Goal: Task Accomplishment & Management: Complete application form

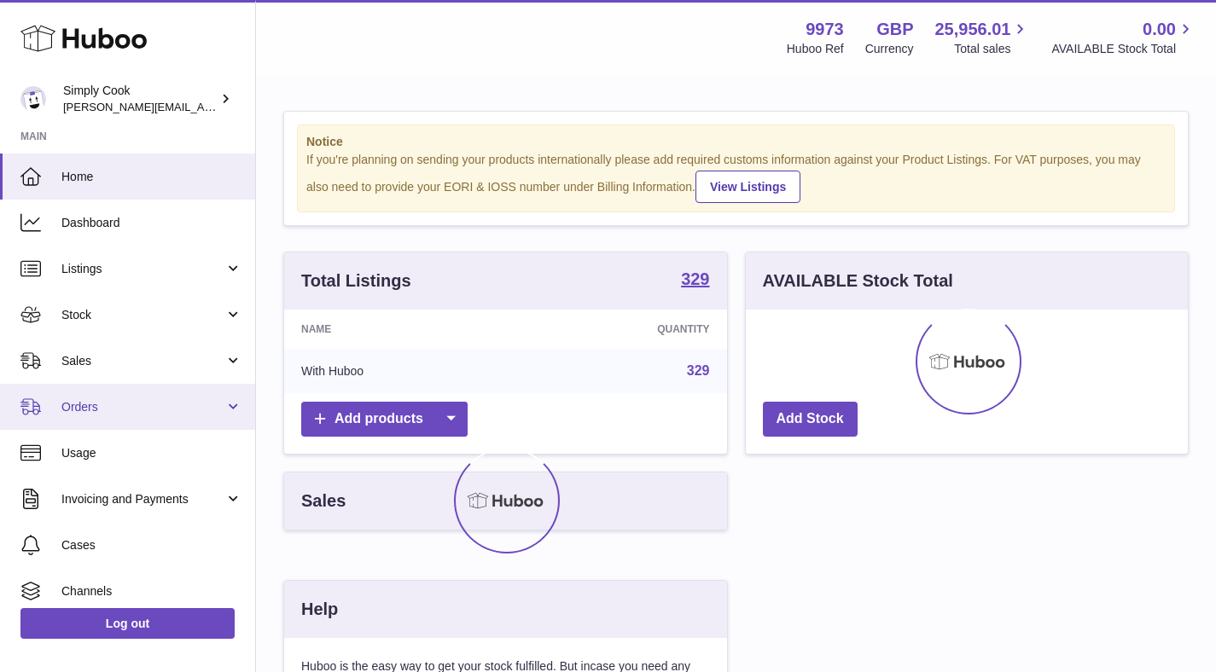
click at [221, 410] on link "Orders" at bounding box center [127, 407] width 255 height 46
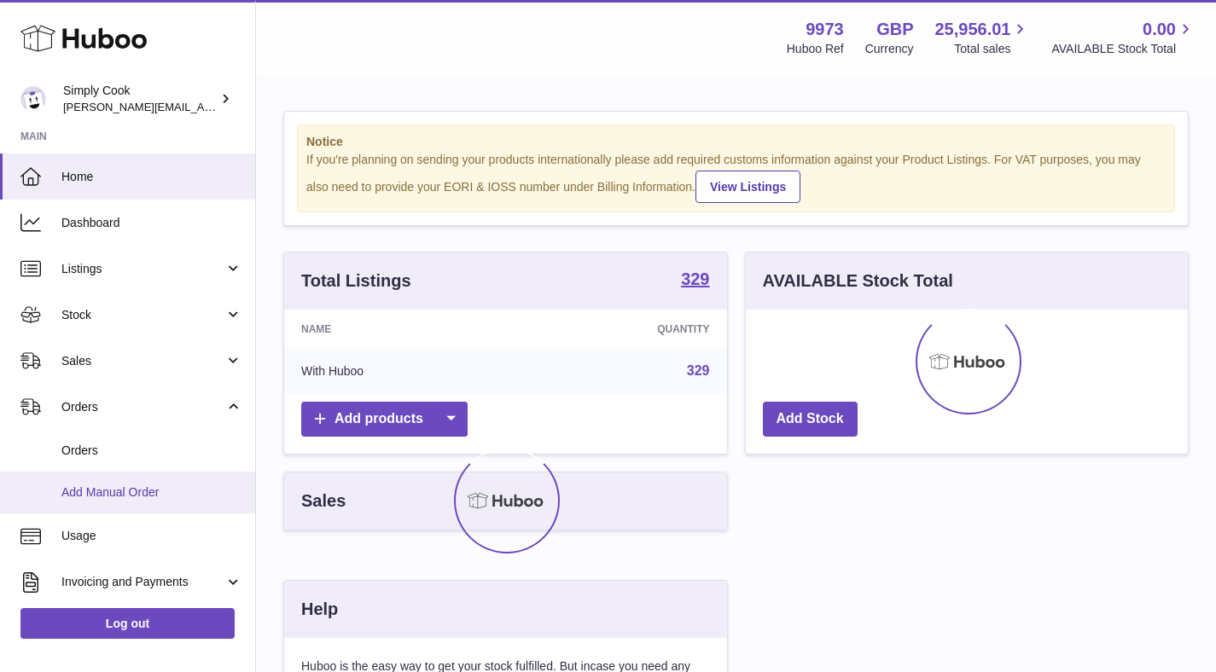
click at [162, 485] on span "Add Manual Order" at bounding box center [151, 493] width 181 height 16
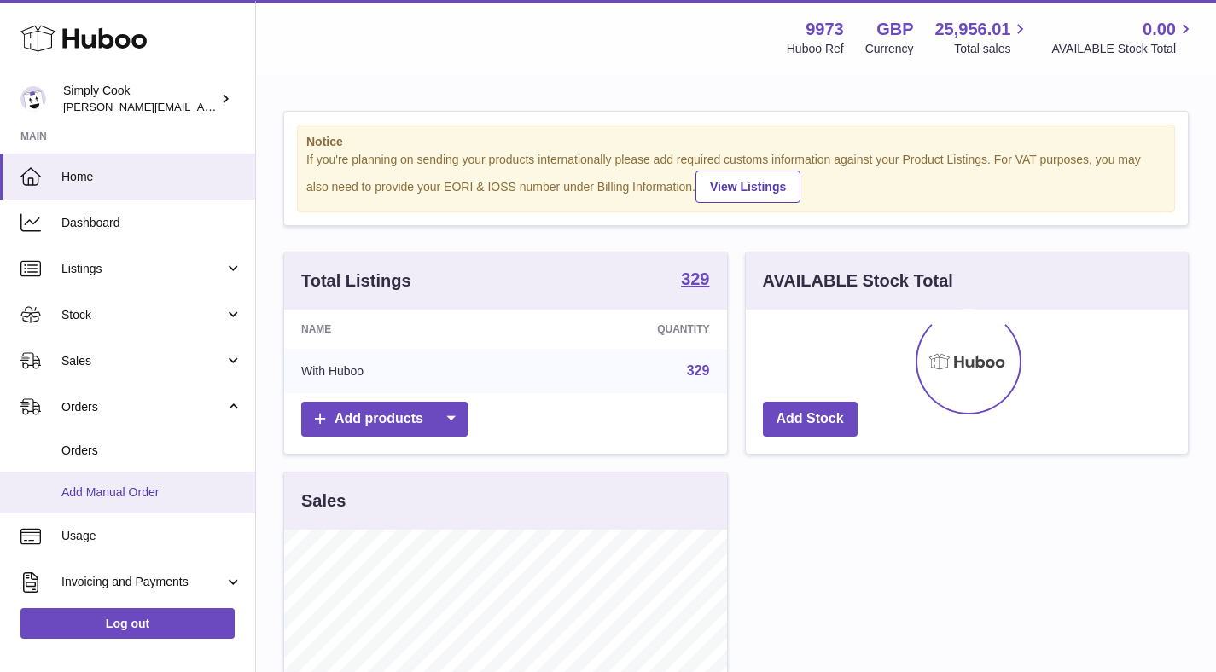
scroll to position [266, 442]
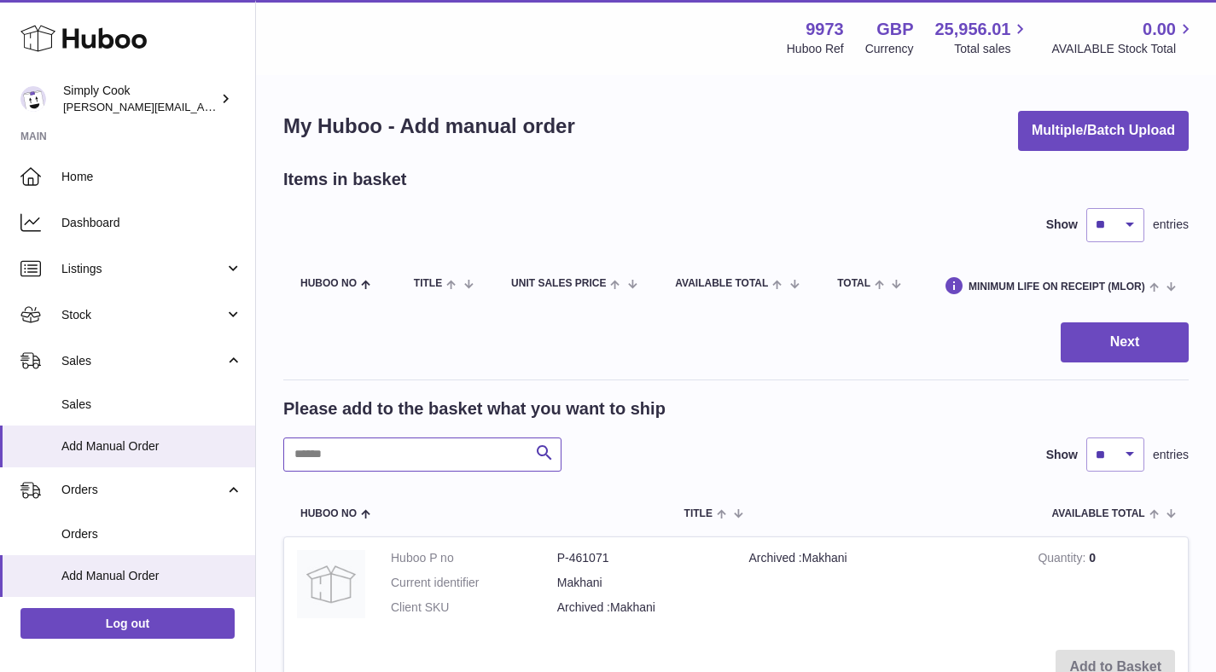
click at [397, 447] on input "text" at bounding box center [422, 455] width 278 height 34
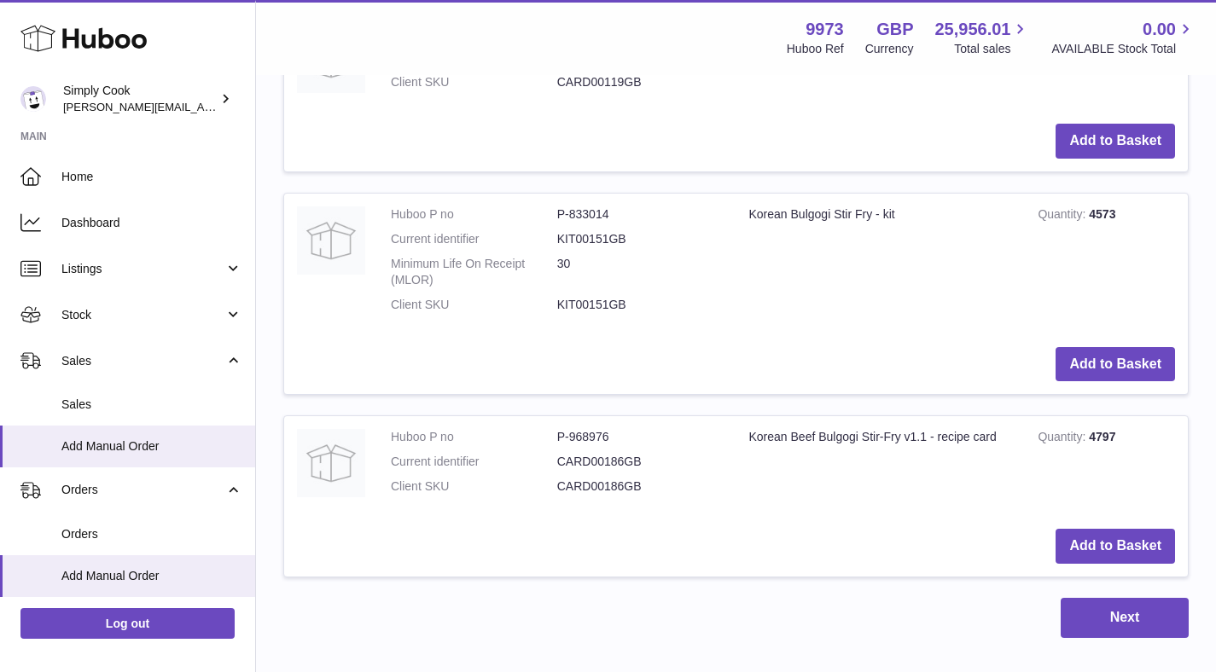
scroll to position [888, 0]
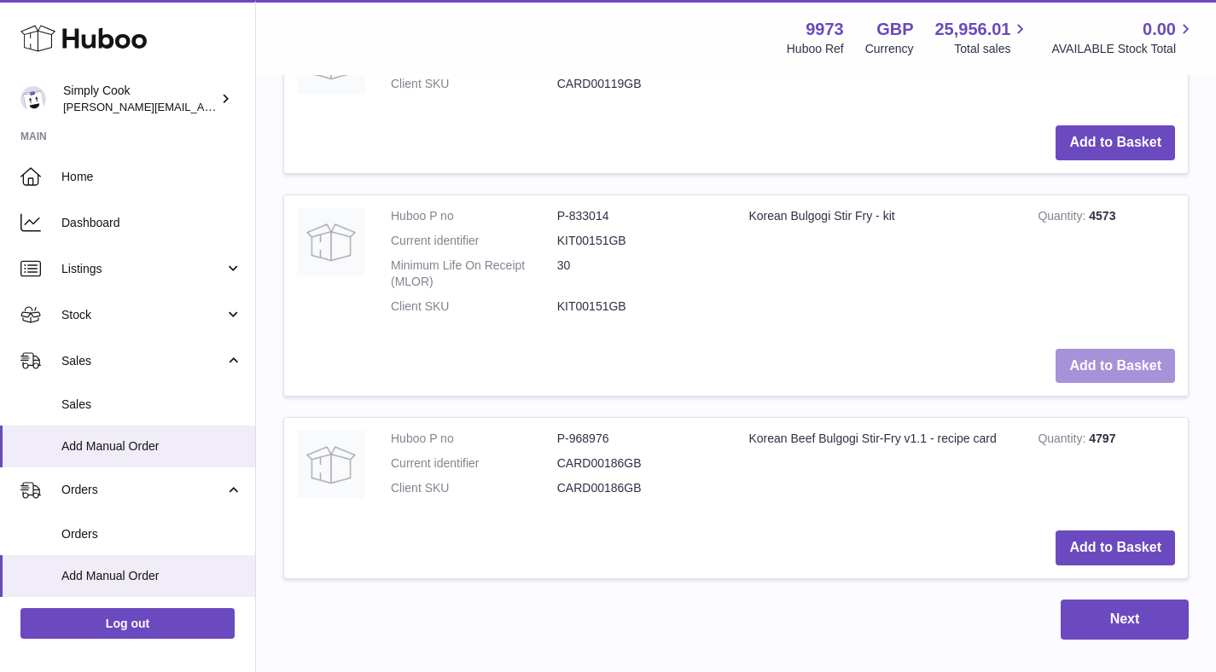
click at [1155, 365] on button "Add to Basket" at bounding box center [1114, 366] width 119 height 35
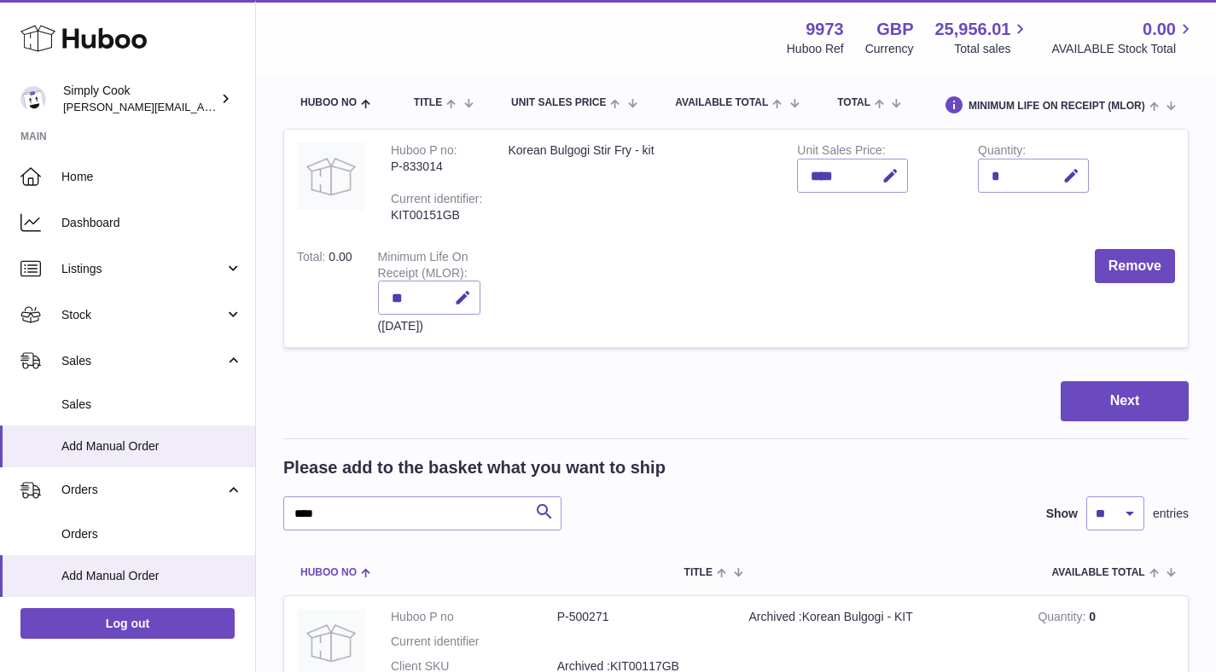
scroll to position [201, 0]
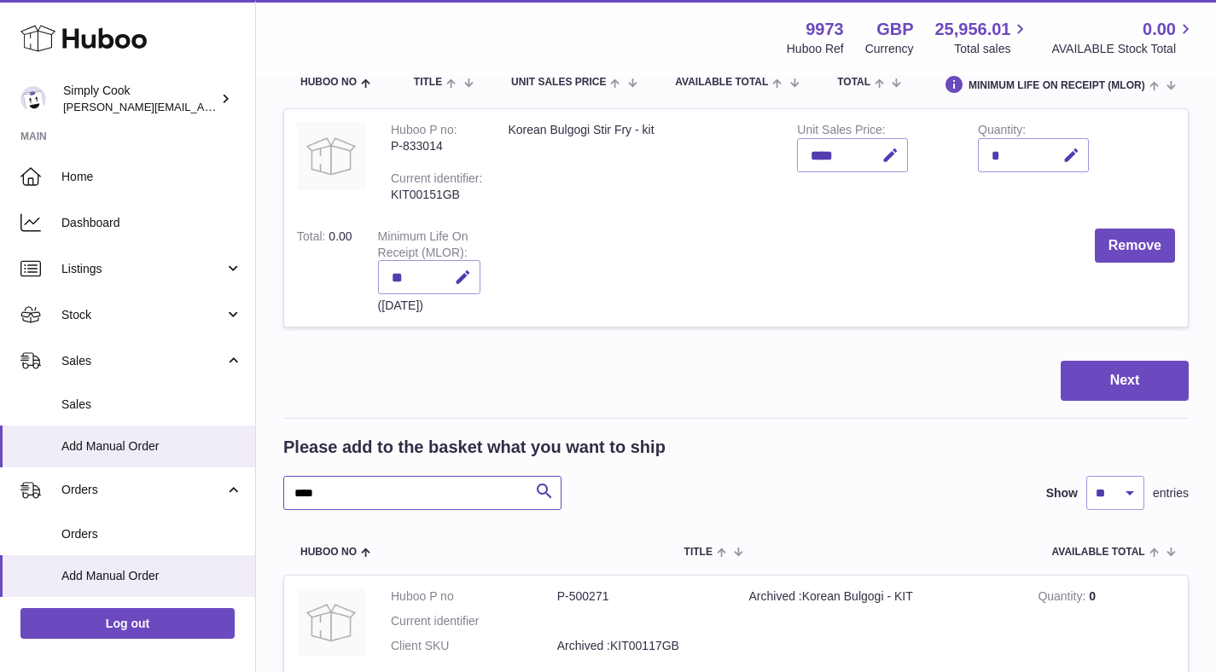
click at [401, 491] on input "****" at bounding box center [422, 493] width 278 height 34
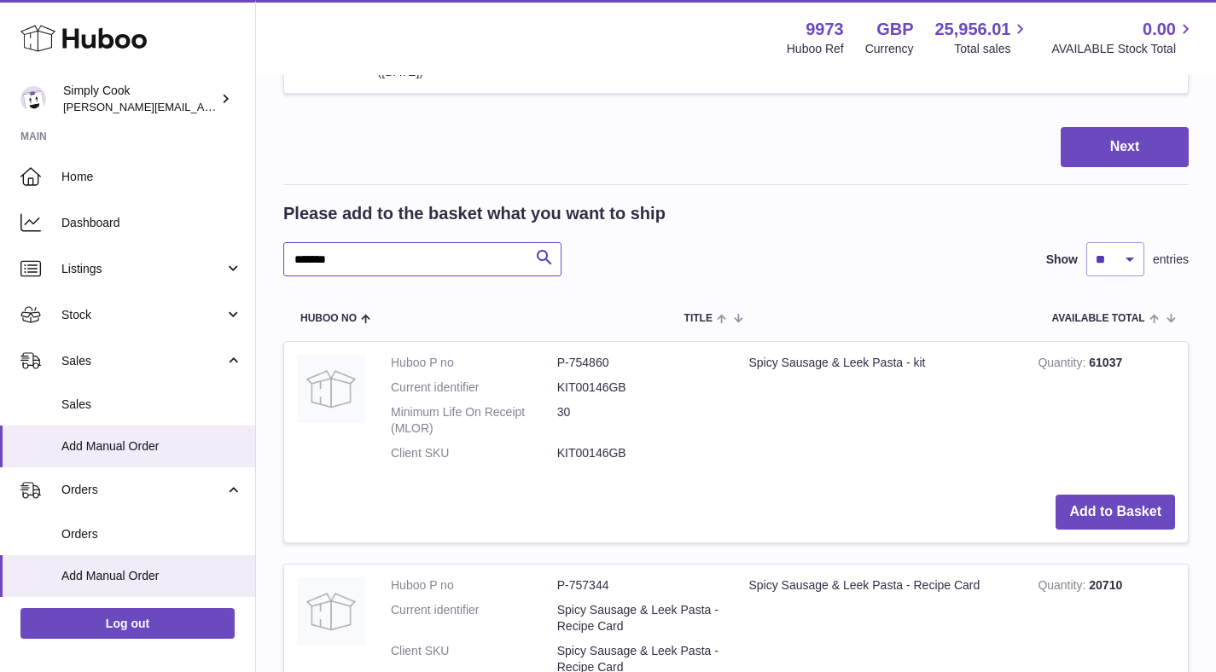
scroll to position [436, 0]
click at [1081, 507] on button "Add to Basket" at bounding box center [1114, 511] width 119 height 35
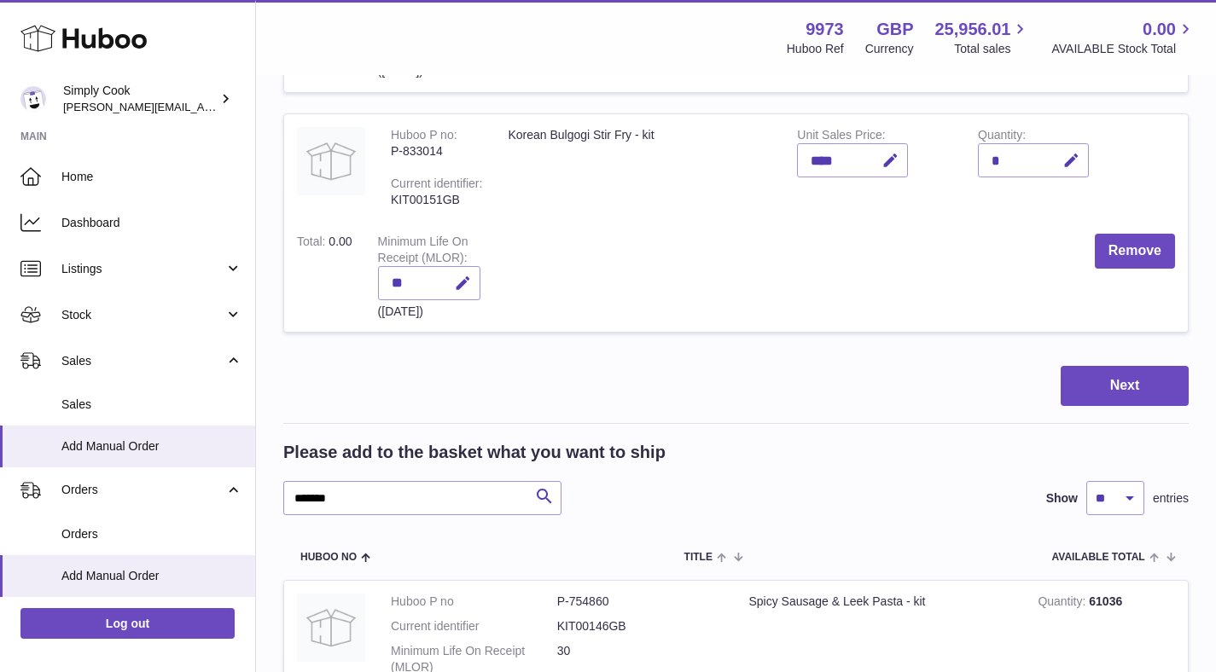
scroll to position [676, 0]
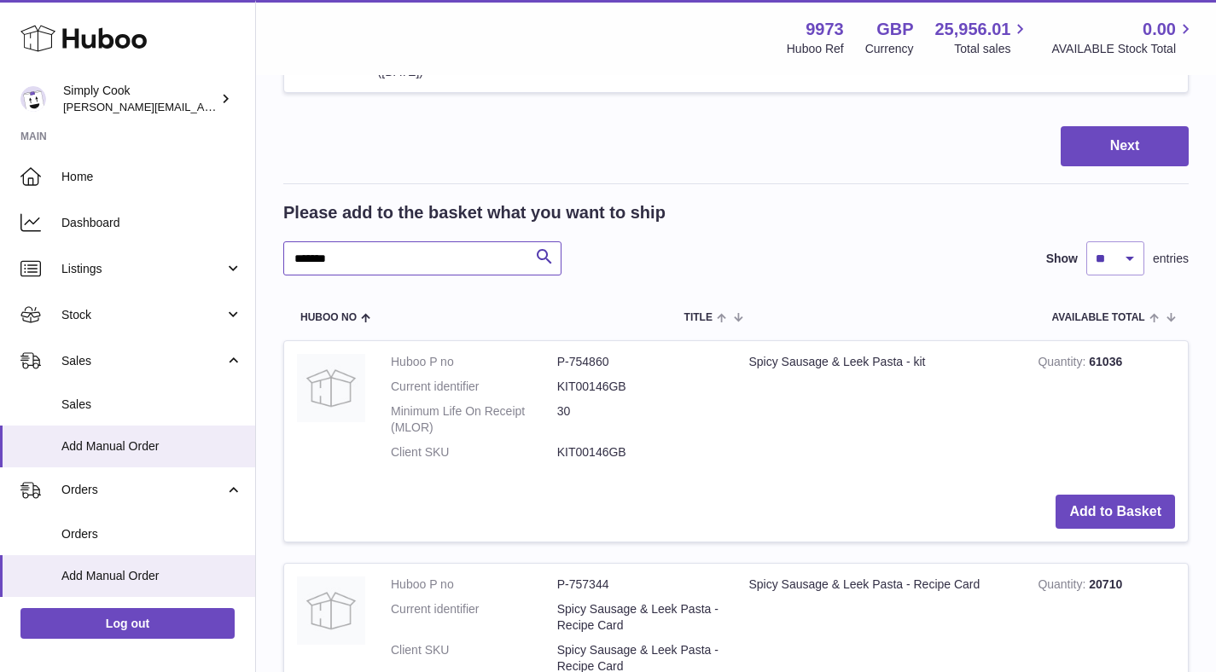
click at [411, 260] on input "*******" at bounding box center [422, 258] width 278 height 34
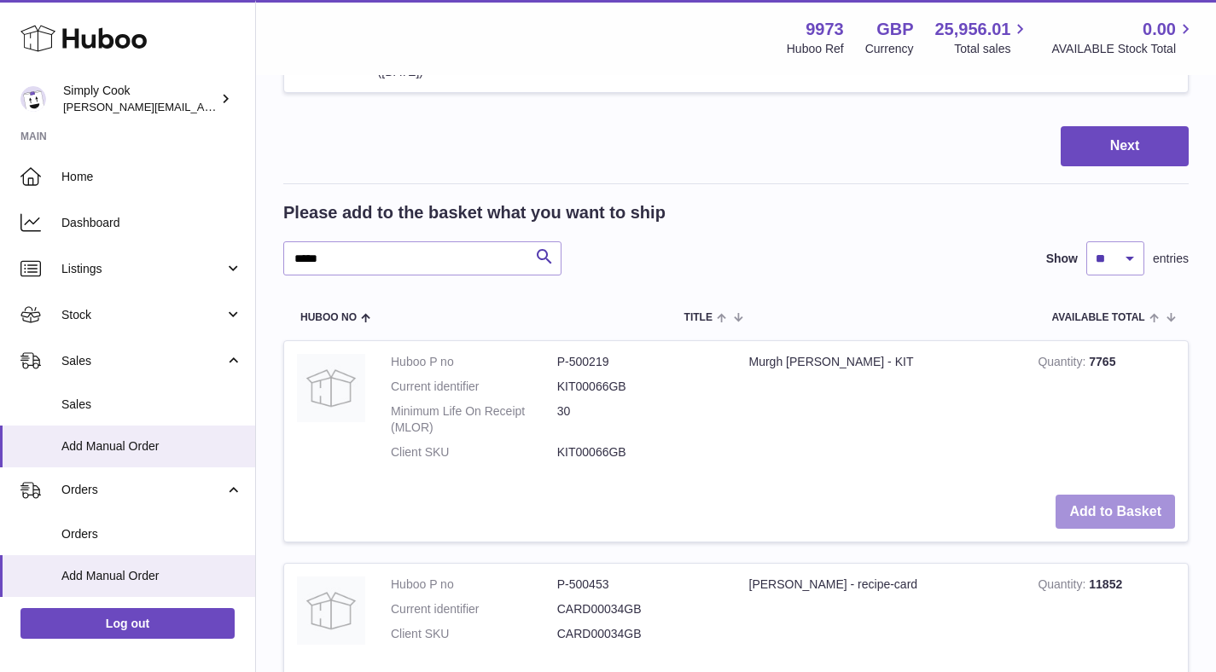
click at [1114, 509] on button "Add to Basket" at bounding box center [1114, 512] width 119 height 35
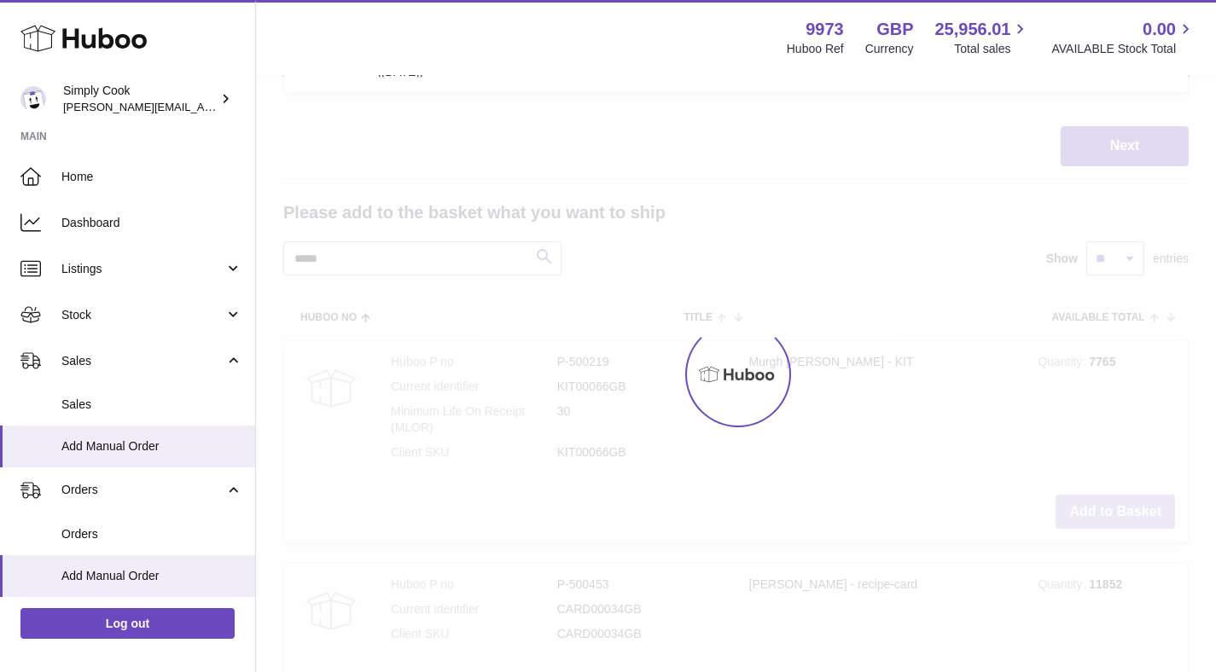
scroll to position [916, 0]
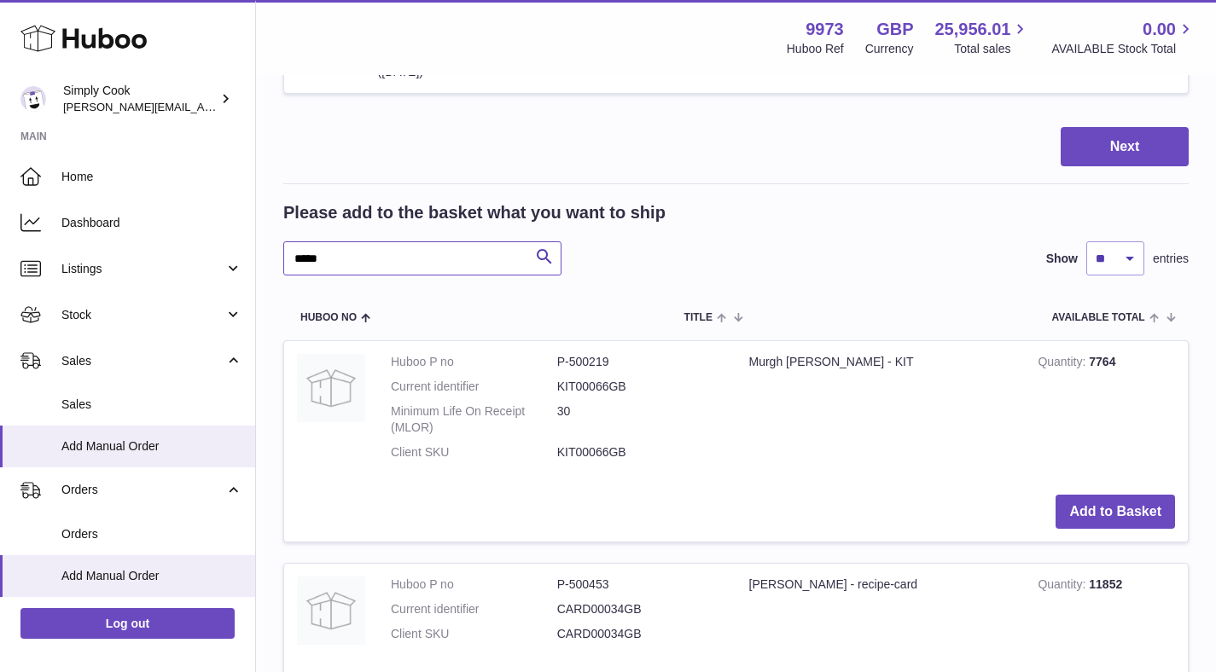
click at [451, 255] on input "*****" at bounding box center [422, 258] width 278 height 34
click at [451, 253] on input "*****" at bounding box center [422, 258] width 278 height 34
type input "*"
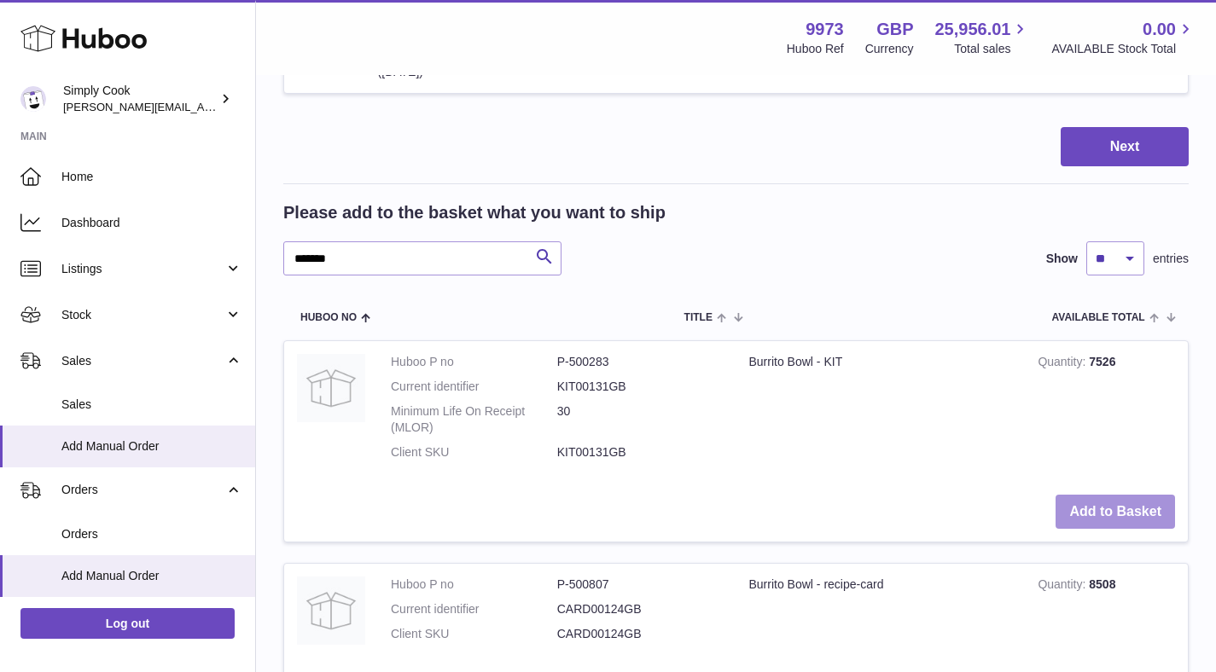
click at [1153, 512] on button "Add to Basket" at bounding box center [1114, 512] width 119 height 35
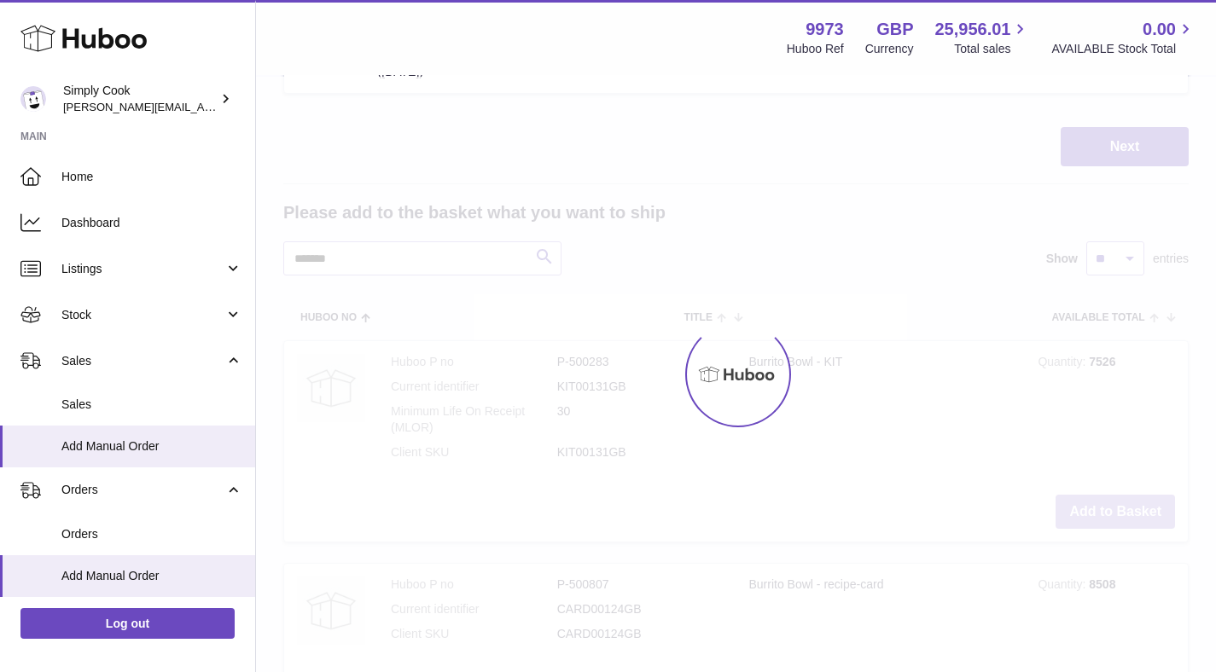
scroll to position [1156, 0]
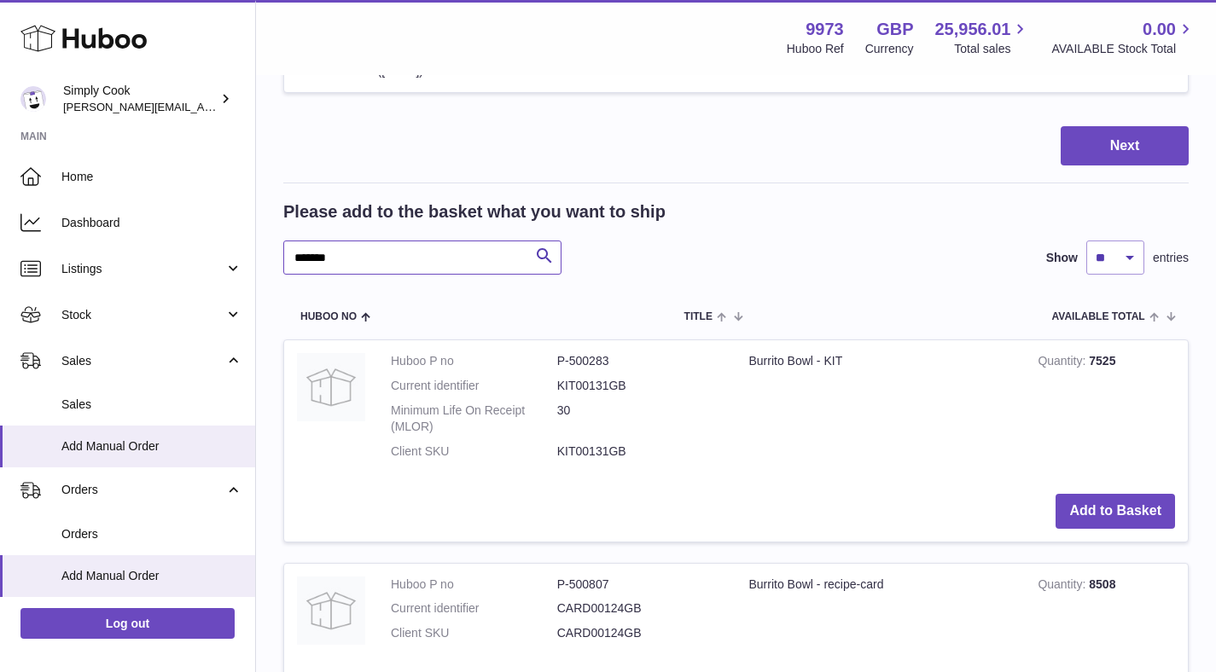
click at [479, 262] on input "*******" at bounding box center [422, 258] width 278 height 34
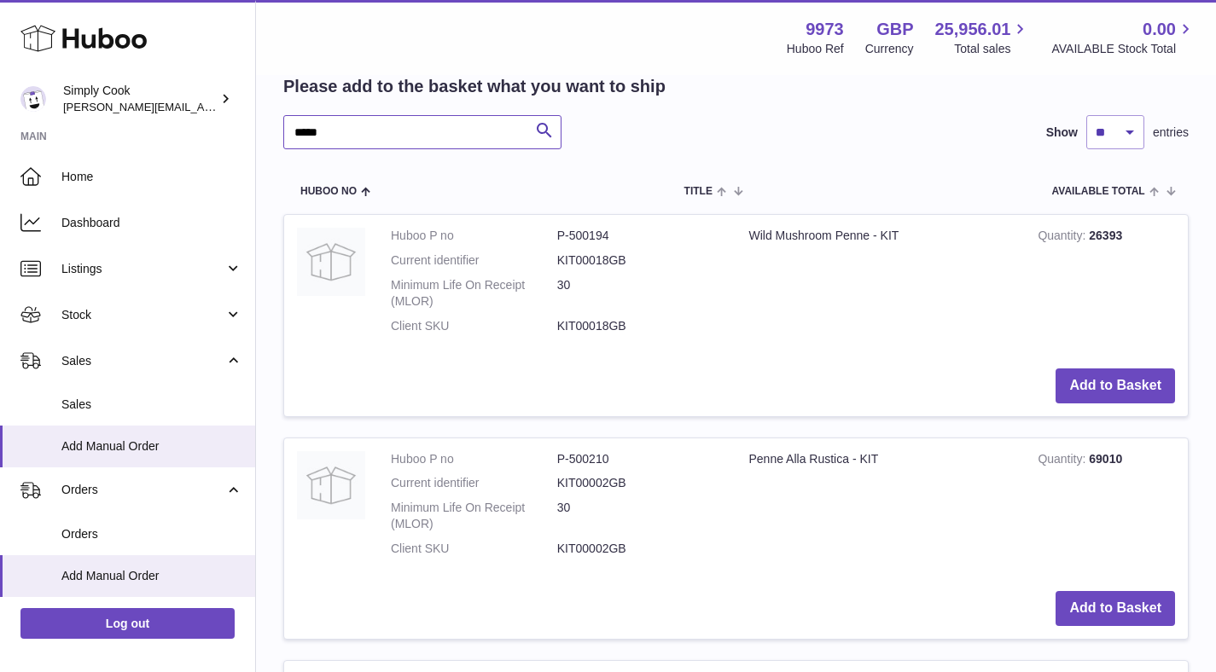
scroll to position [1316, 0]
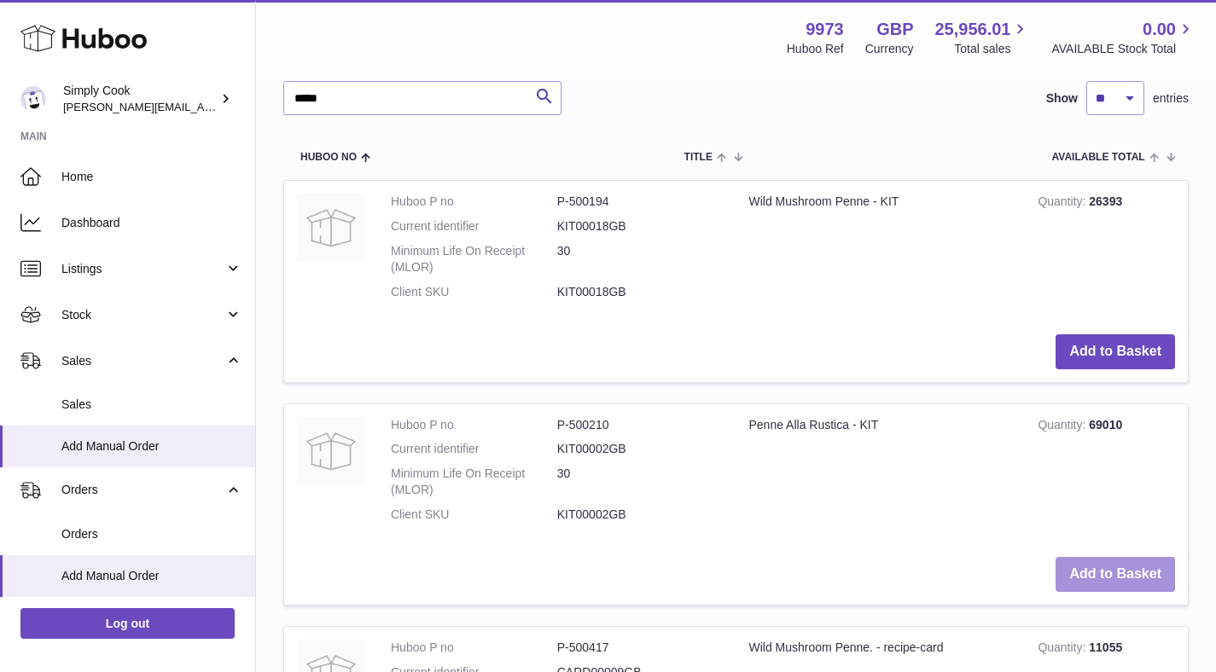
click at [1070, 579] on button "Add to Basket" at bounding box center [1114, 574] width 119 height 35
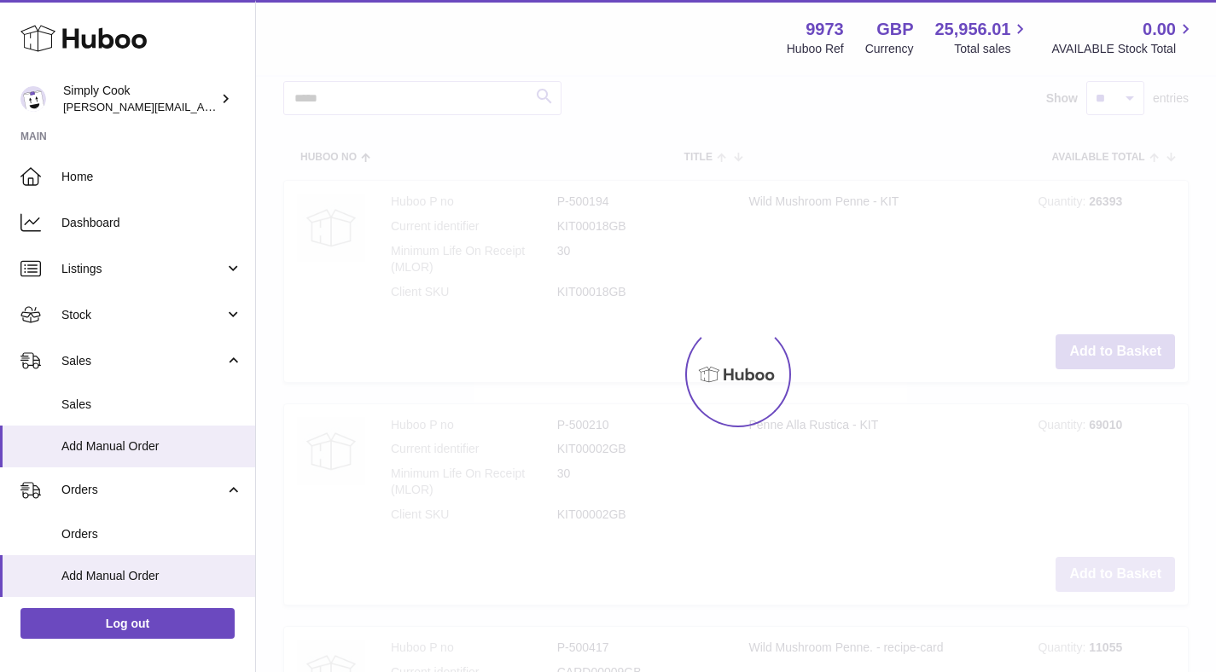
scroll to position [1555, 0]
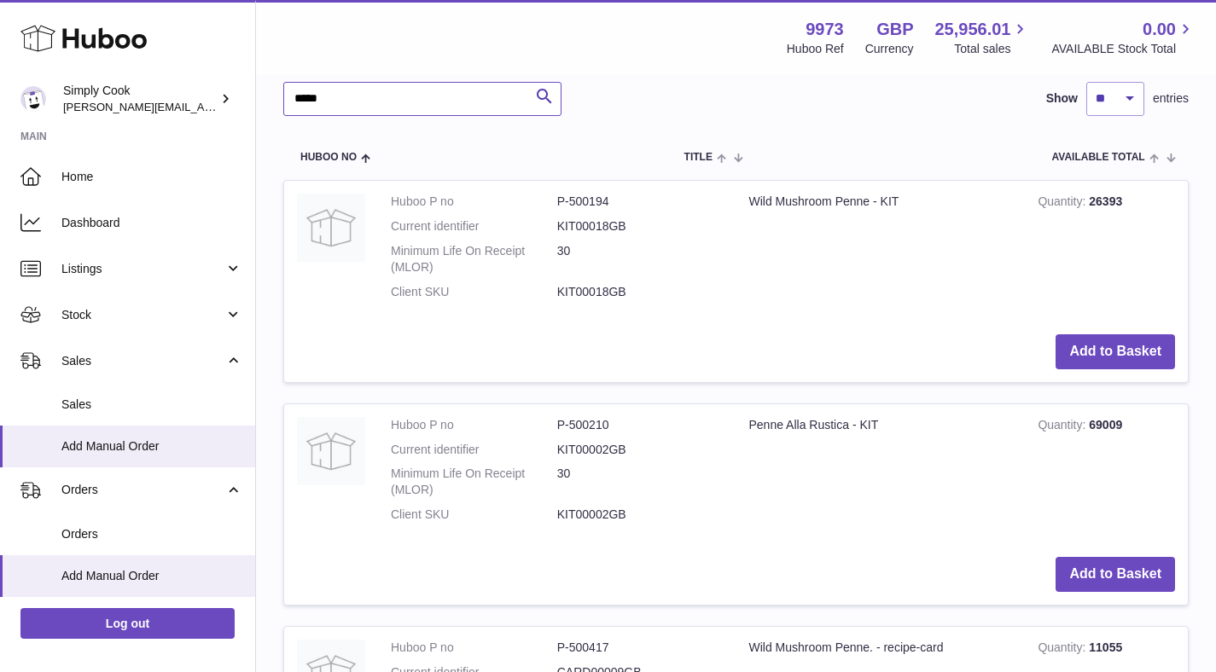
click at [384, 104] on input "*****" at bounding box center [422, 99] width 278 height 34
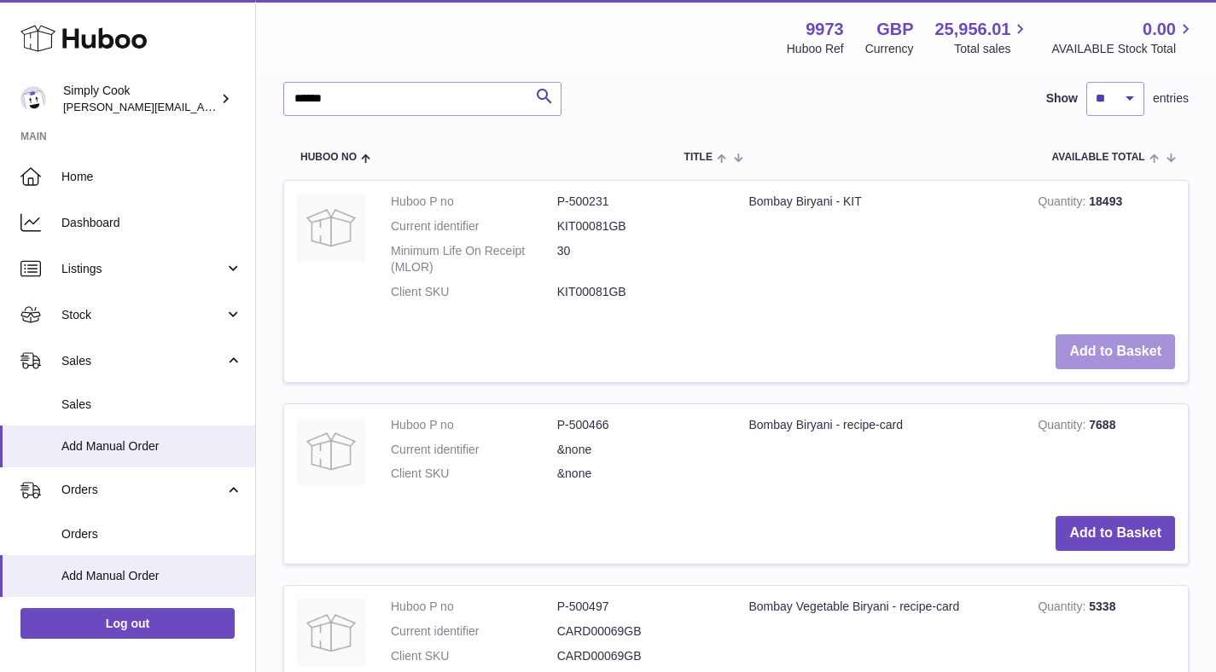
click at [1102, 344] on button "Add to Basket" at bounding box center [1114, 351] width 119 height 35
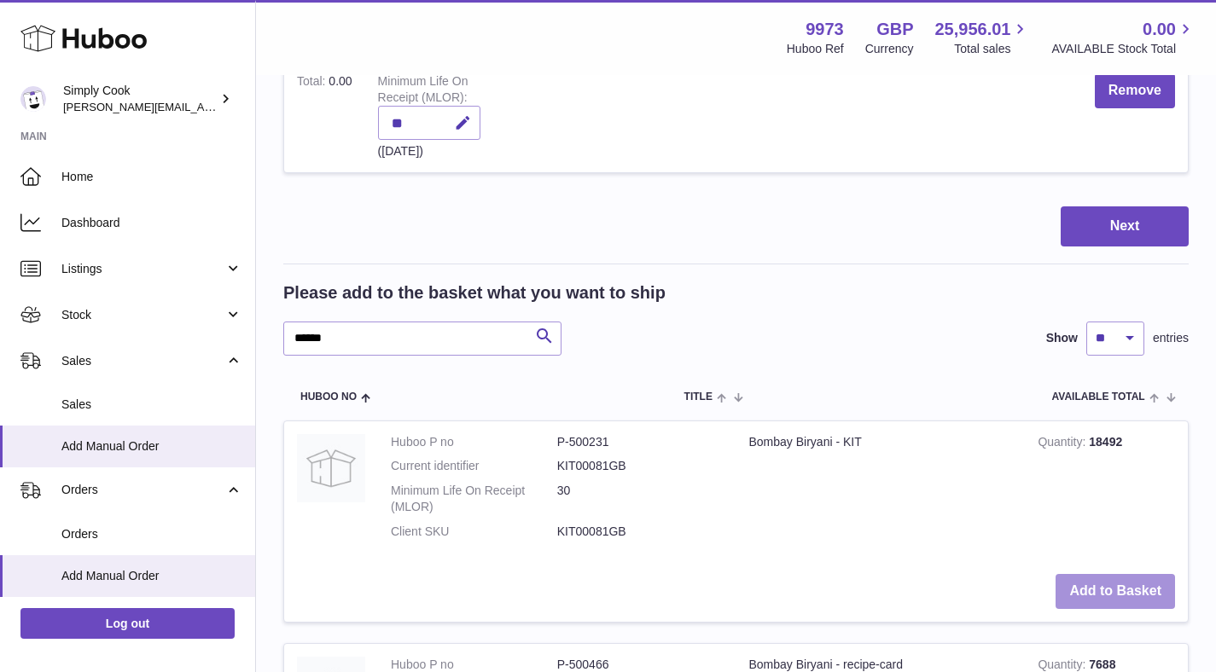
scroll to position [1795, 0]
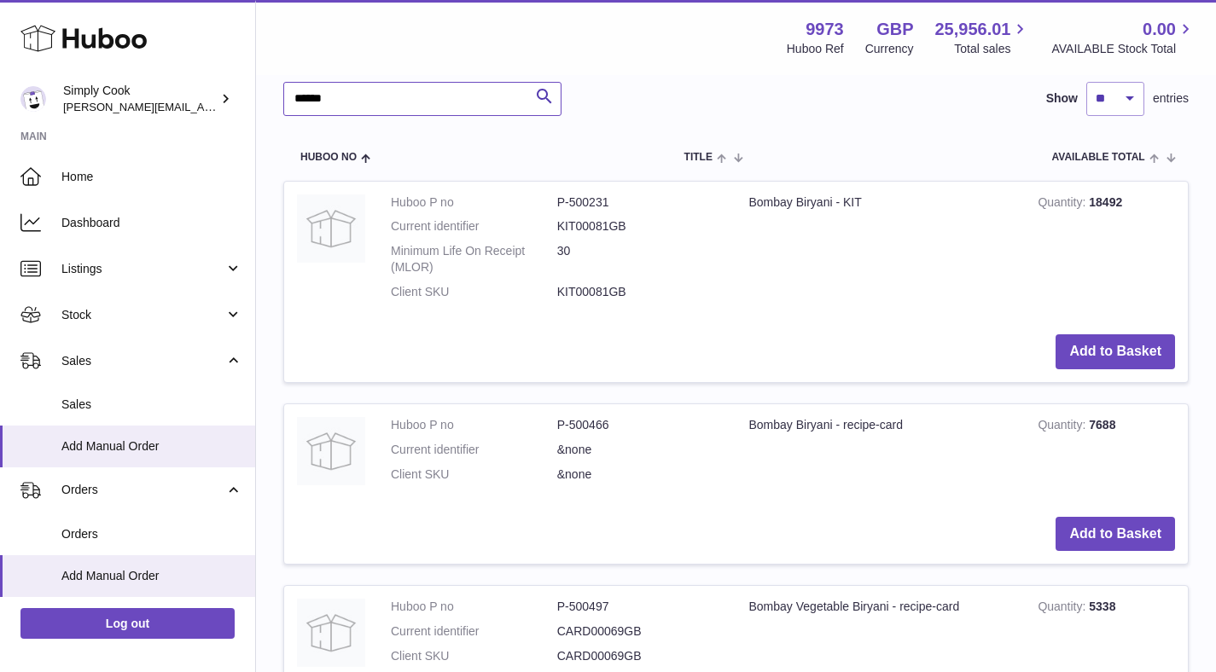
click at [451, 97] on input "******" at bounding box center [422, 99] width 278 height 34
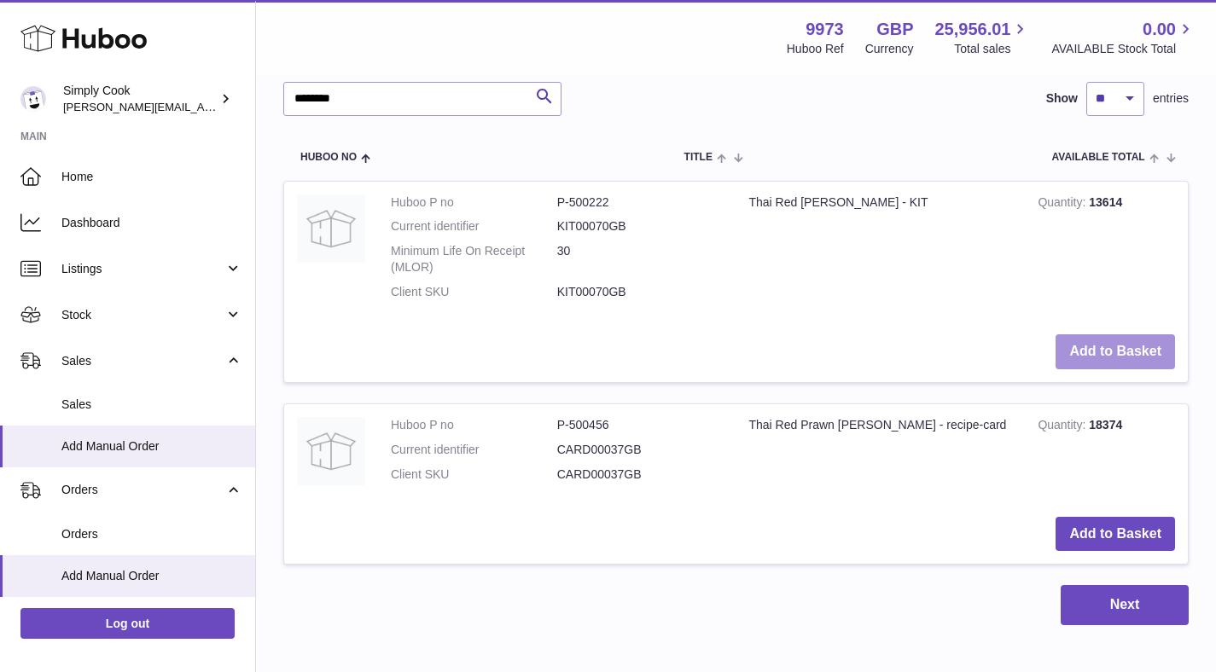
click at [1131, 349] on button "Add to Basket" at bounding box center [1114, 351] width 119 height 35
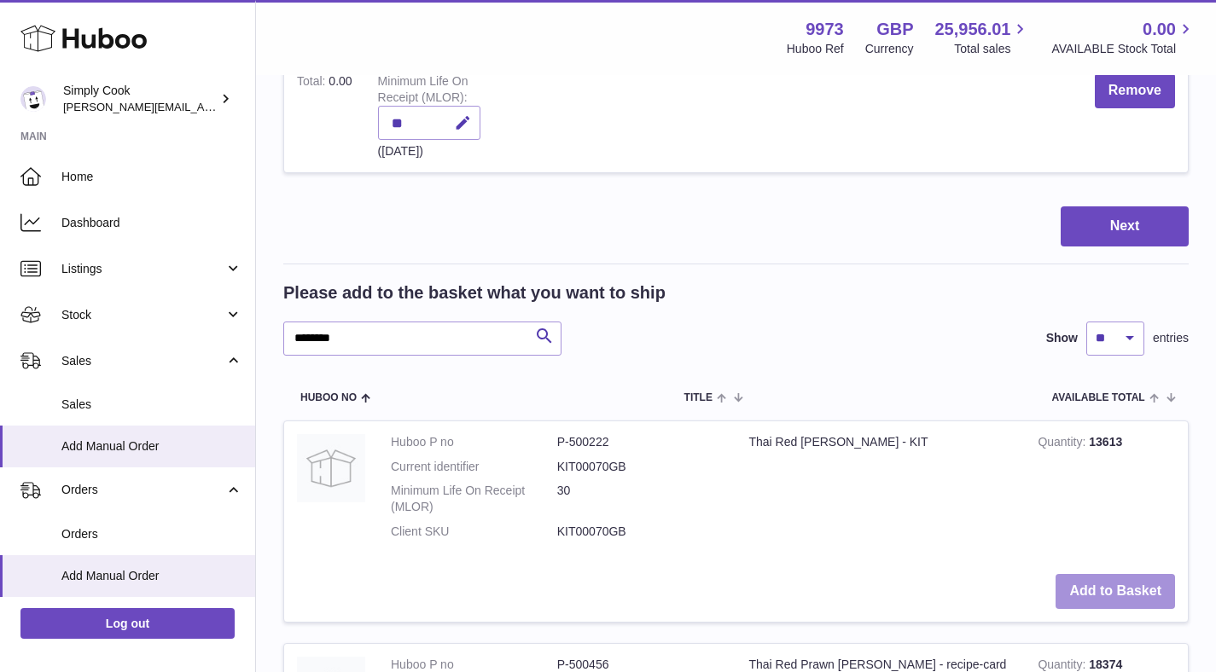
scroll to position [2035, 0]
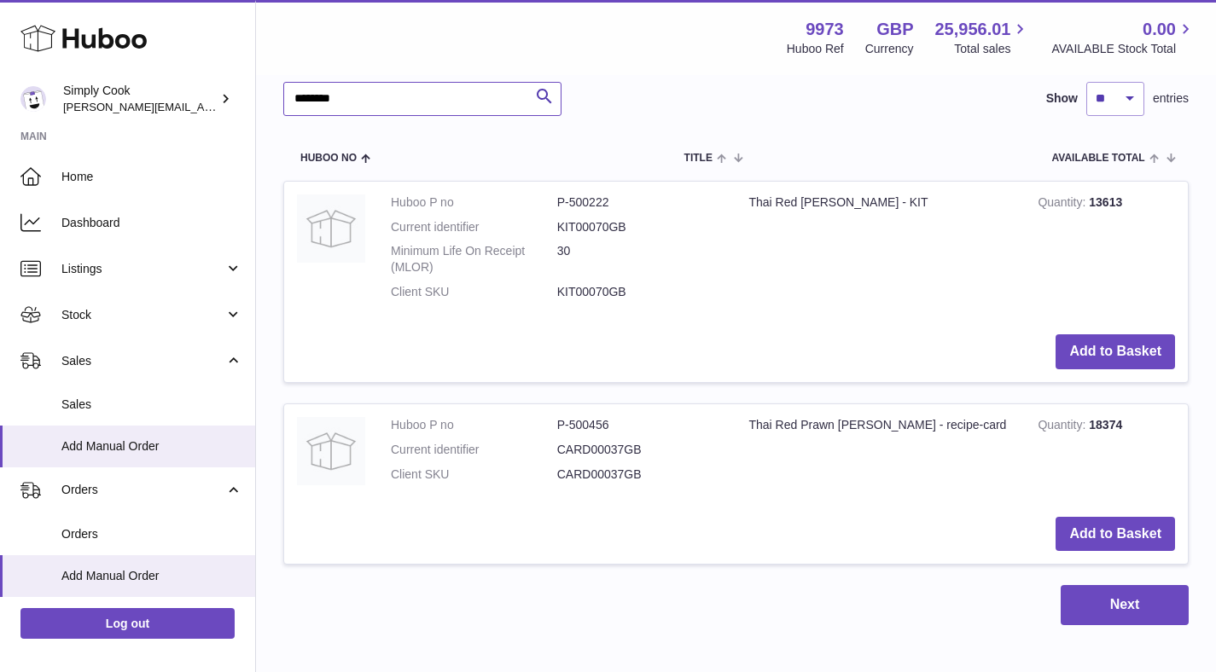
click at [325, 98] on input "********" at bounding box center [422, 99] width 278 height 34
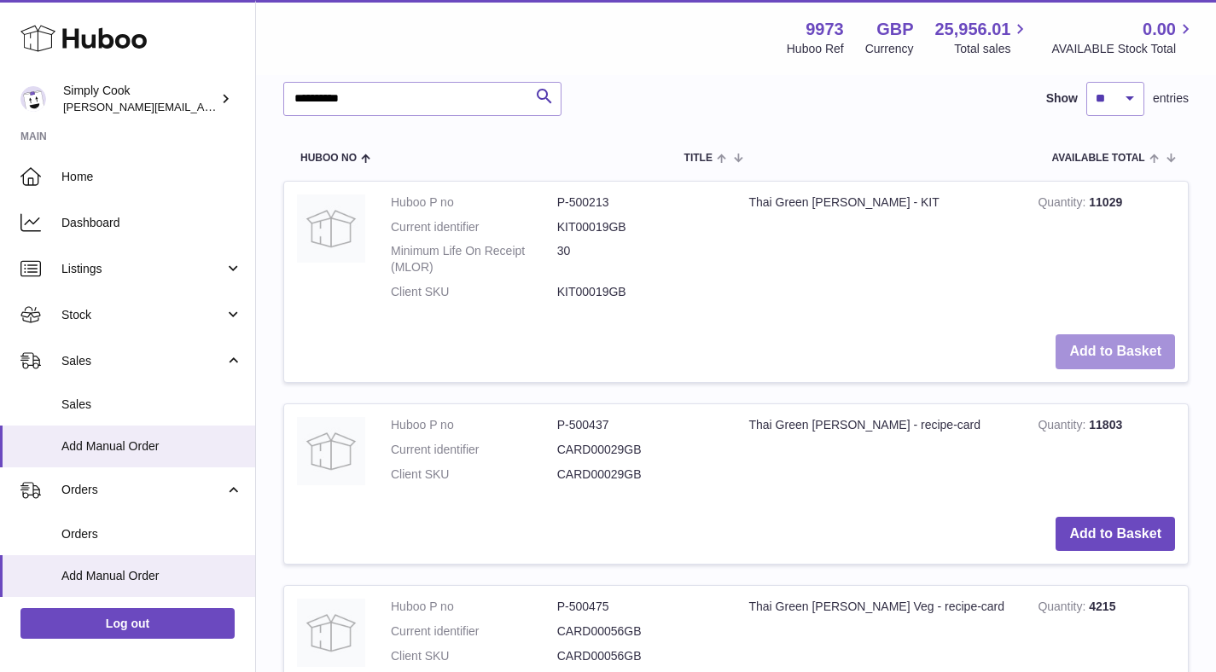
click at [1119, 343] on button "Add to Basket" at bounding box center [1114, 351] width 119 height 35
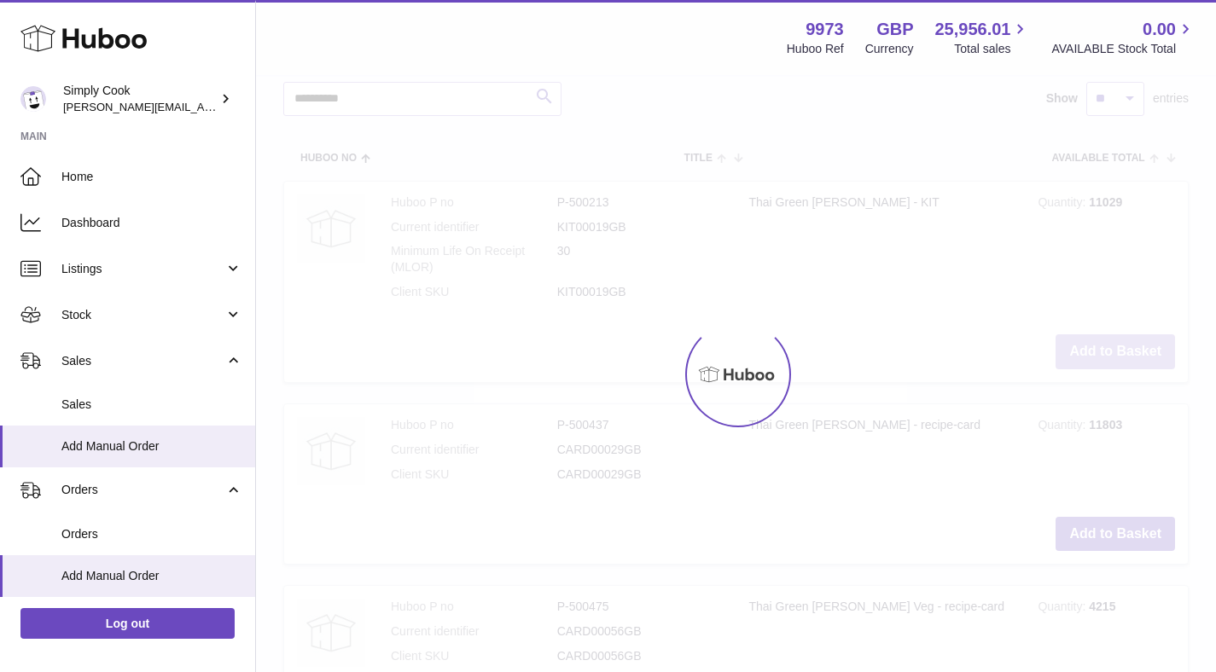
scroll to position [2275, 0]
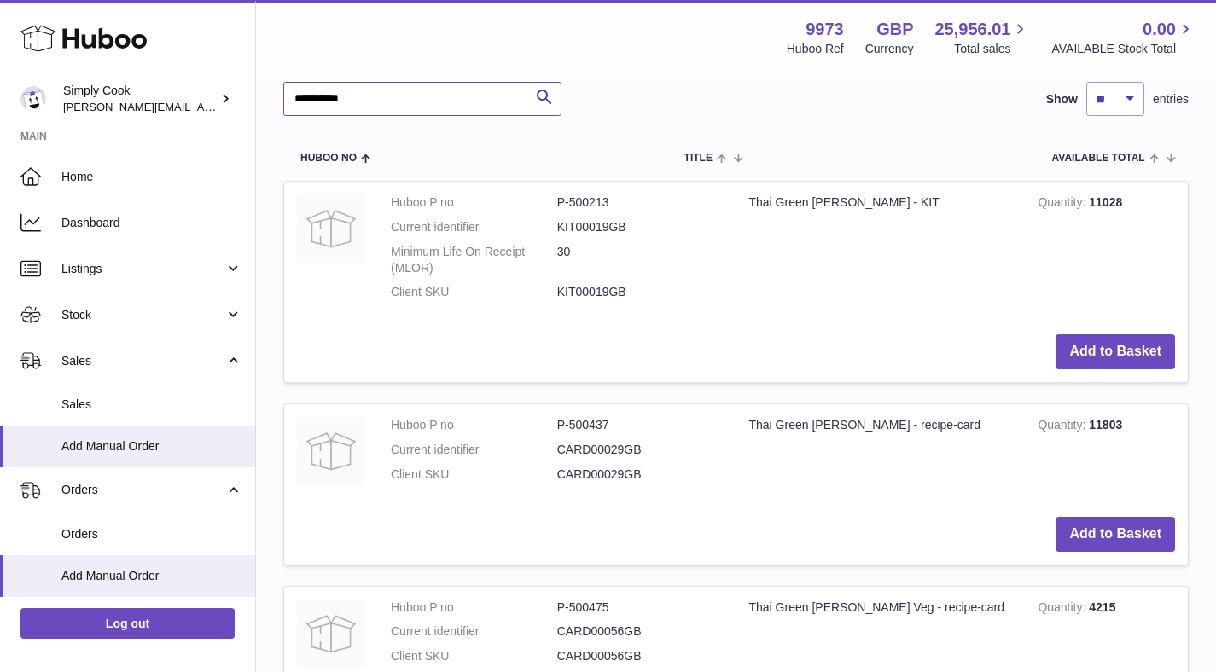
click at [468, 108] on input "**********" at bounding box center [422, 99] width 278 height 34
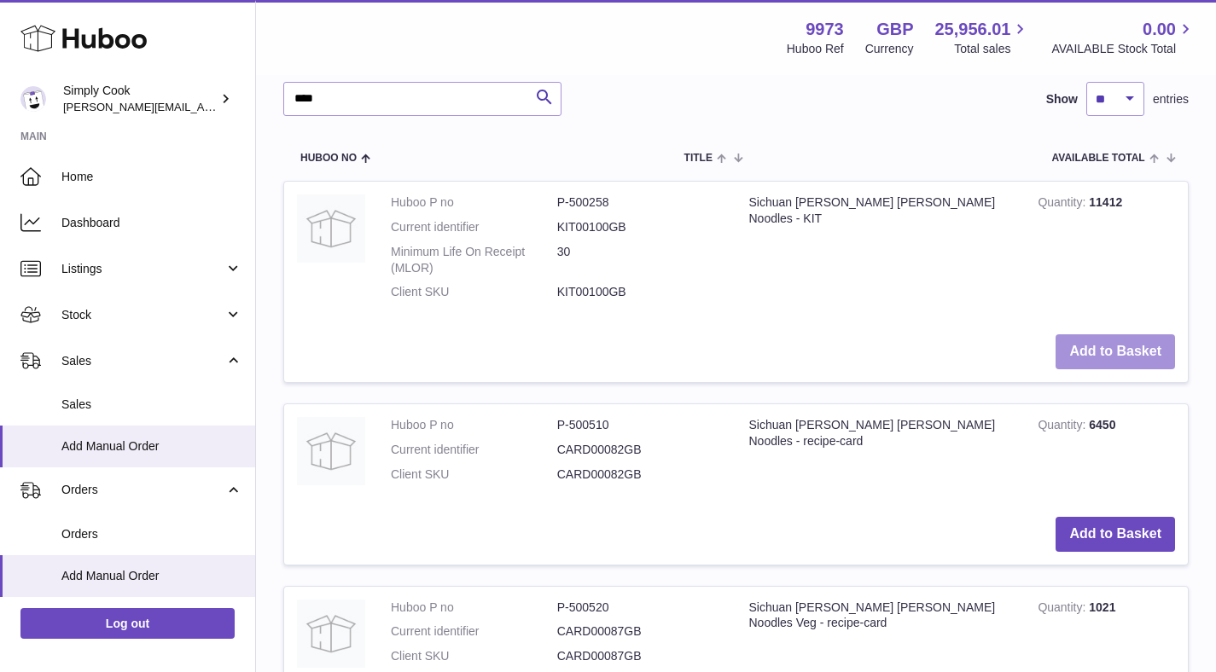
click at [1117, 358] on button "Add to Basket" at bounding box center [1114, 351] width 119 height 35
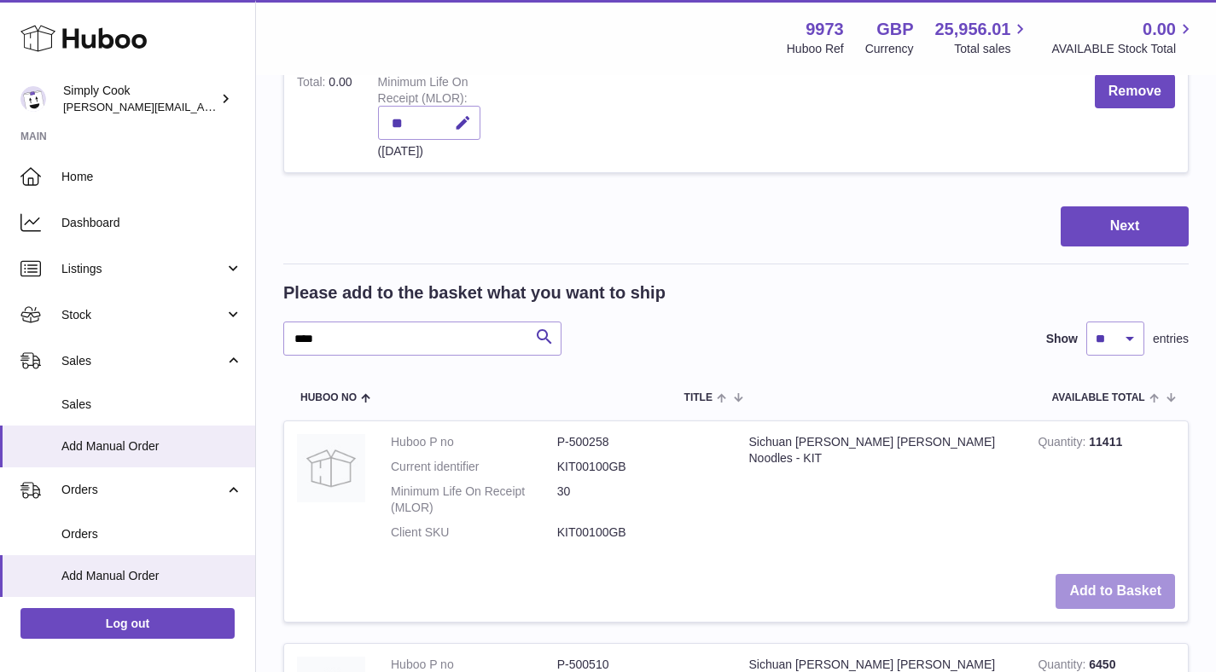
scroll to position [2515, 0]
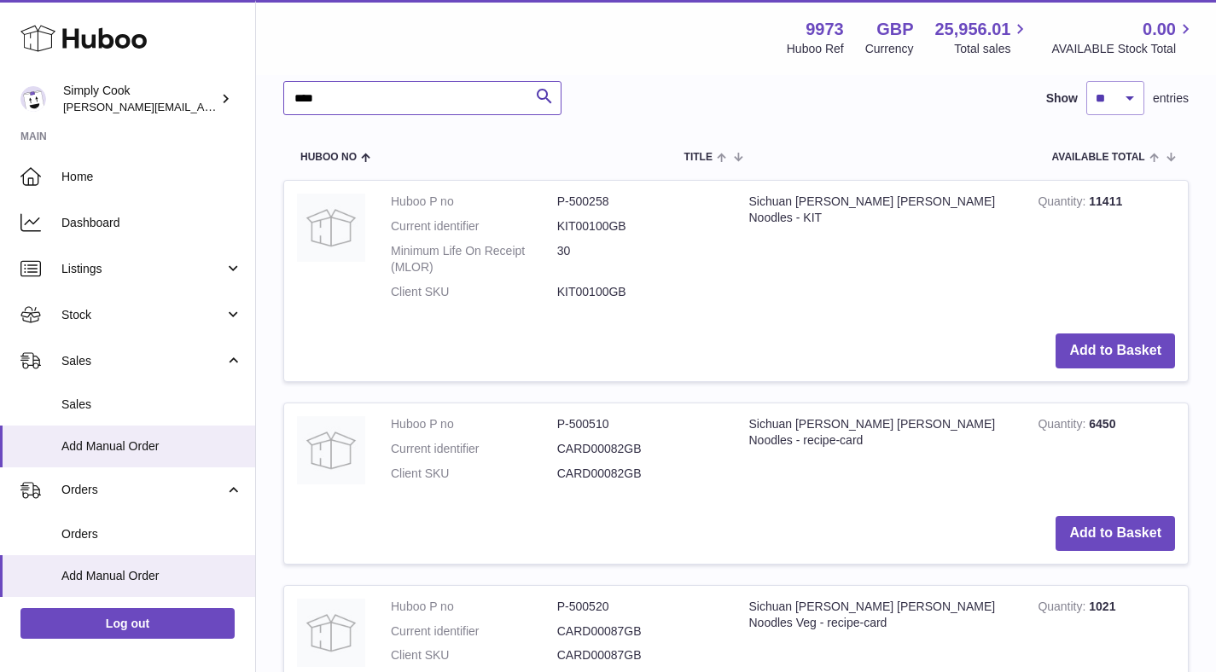
click at [483, 108] on input "****" at bounding box center [422, 98] width 278 height 34
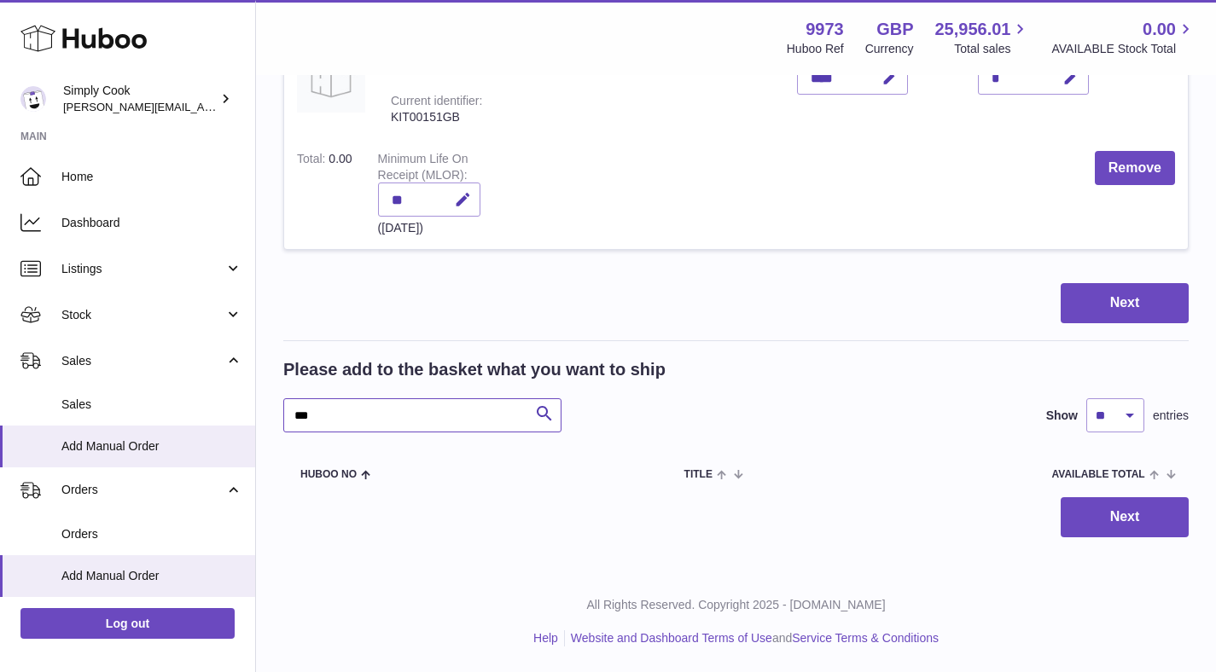
scroll to position [2198, 0]
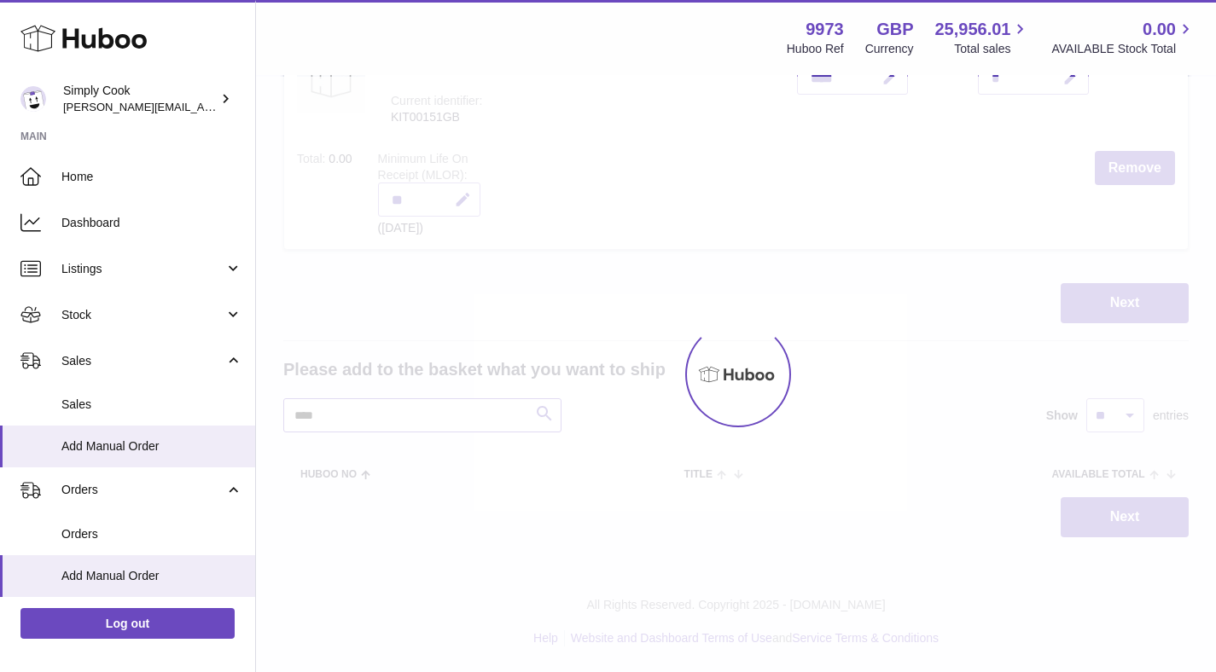
scroll to position [2515, 0]
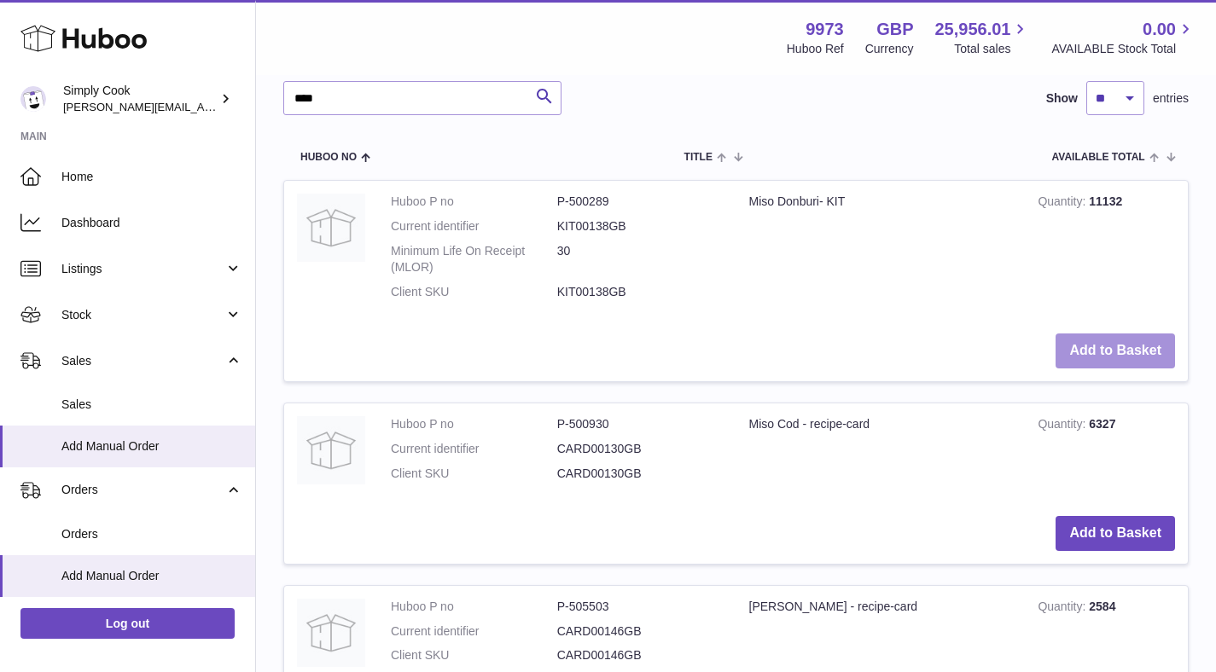
click at [1109, 354] on button "Add to Basket" at bounding box center [1114, 351] width 119 height 35
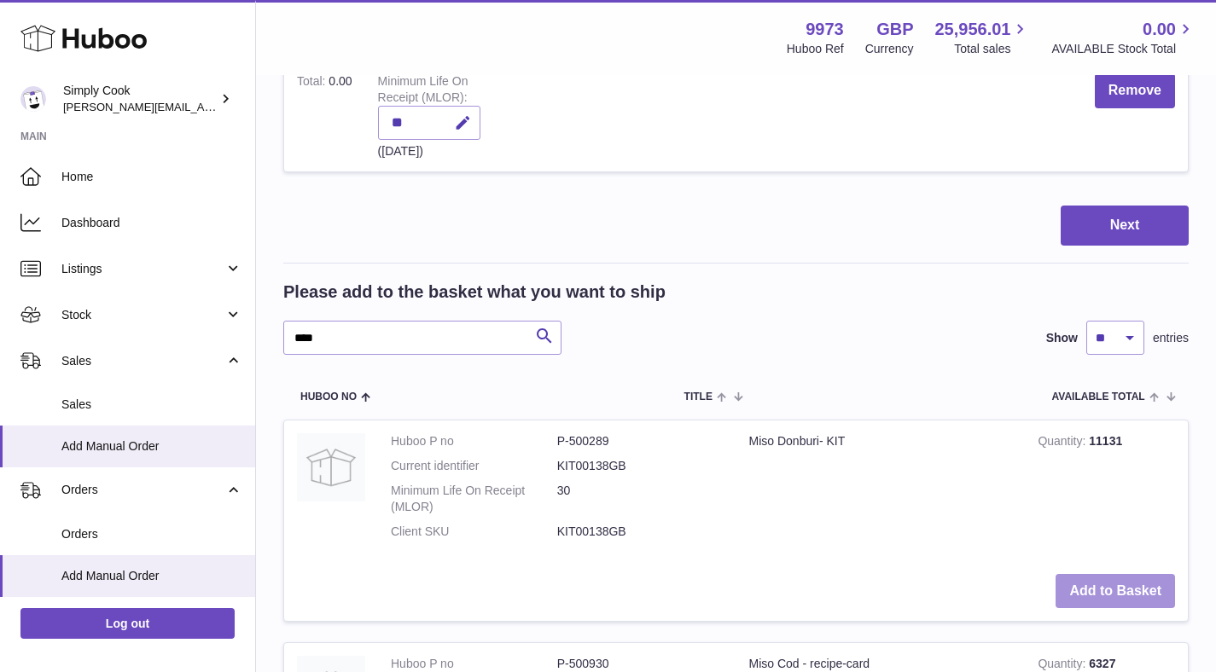
scroll to position [2755, 0]
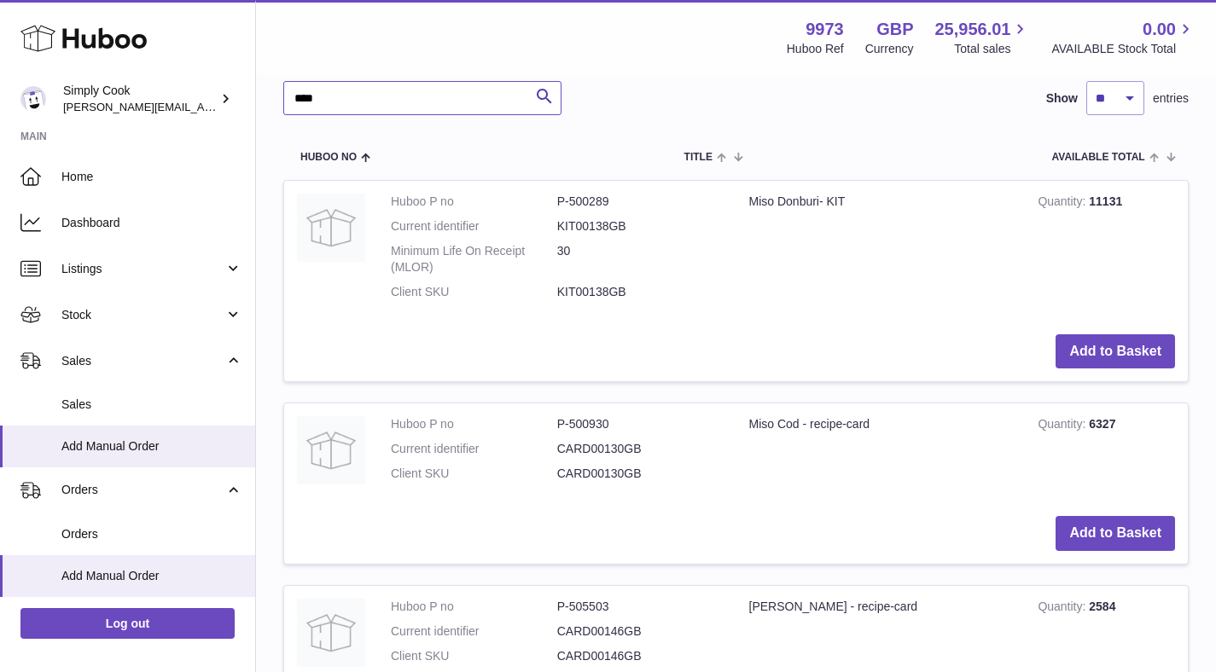
click at [459, 99] on input "****" at bounding box center [422, 98] width 278 height 34
type input "*****"
click at [1117, 356] on button "Add to Basket" at bounding box center [1114, 351] width 119 height 35
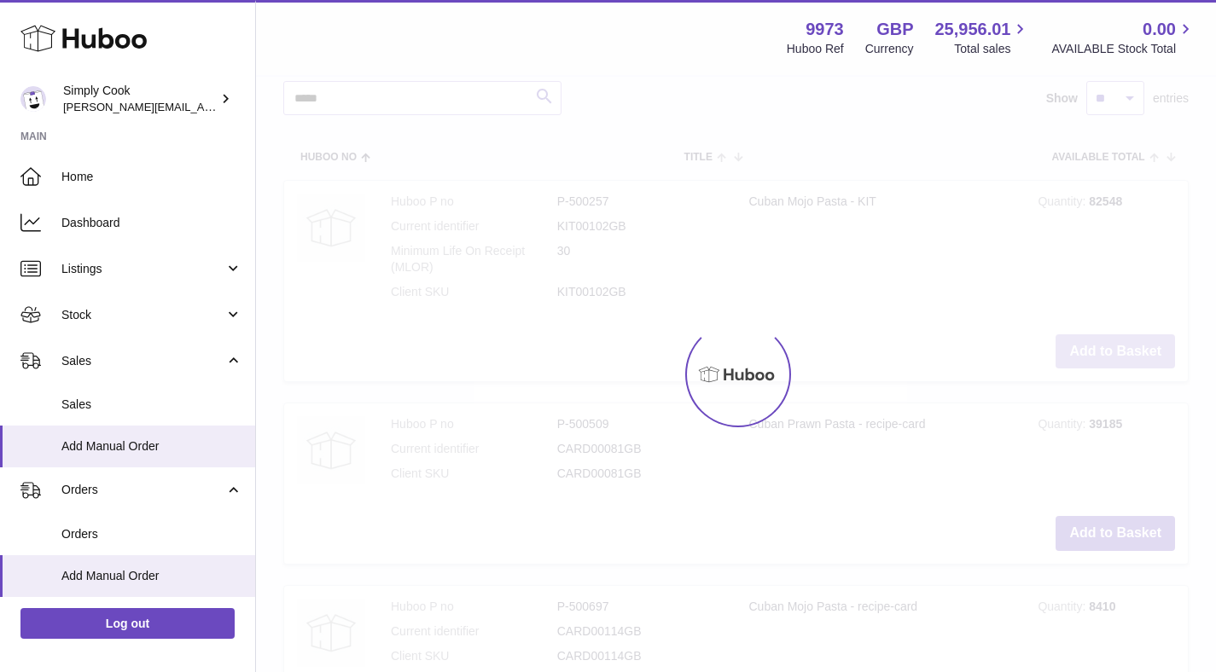
scroll to position [2799, 0]
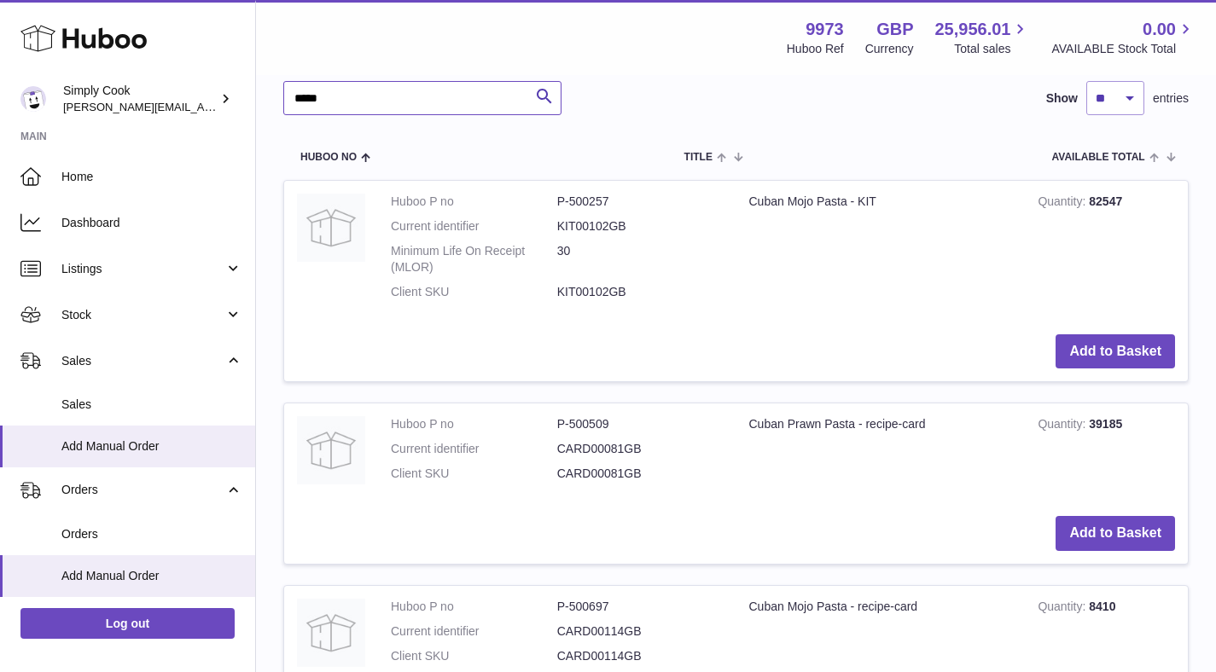
click at [408, 103] on input "*****" at bounding box center [422, 98] width 278 height 34
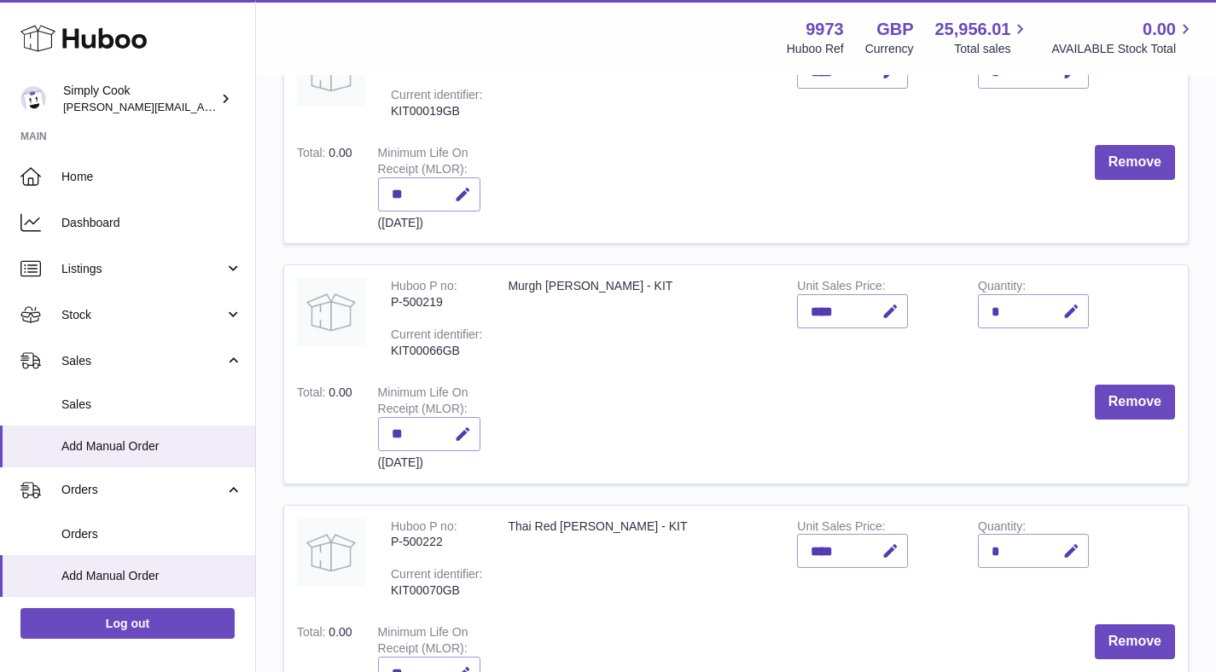
scroll to position [0, 0]
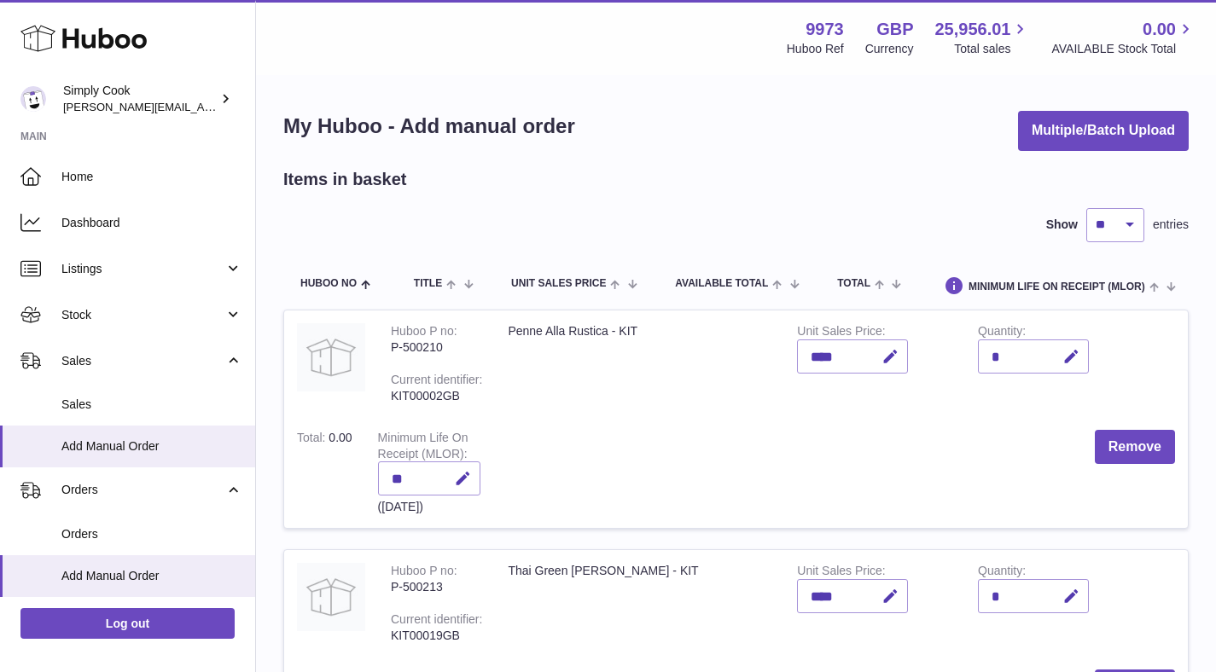
click at [1026, 355] on div "*" at bounding box center [1033, 357] width 111 height 34
click at [1026, 356] on div "*" at bounding box center [1033, 357] width 111 height 34
click at [1071, 356] on icon "button" at bounding box center [1071, 357] width 18 height 18
type input "*"
click at [1070, 358] on icon "submit" at bounding box center [1071, 356] width 15 height 15
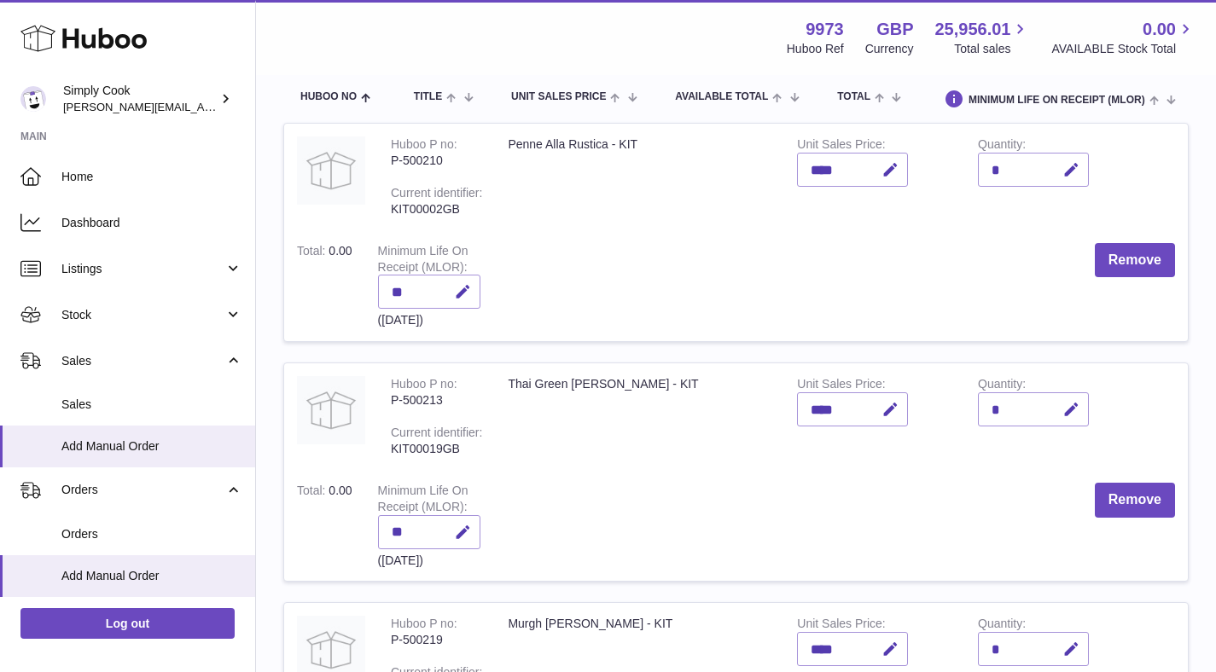
scroll to position [197, 0]
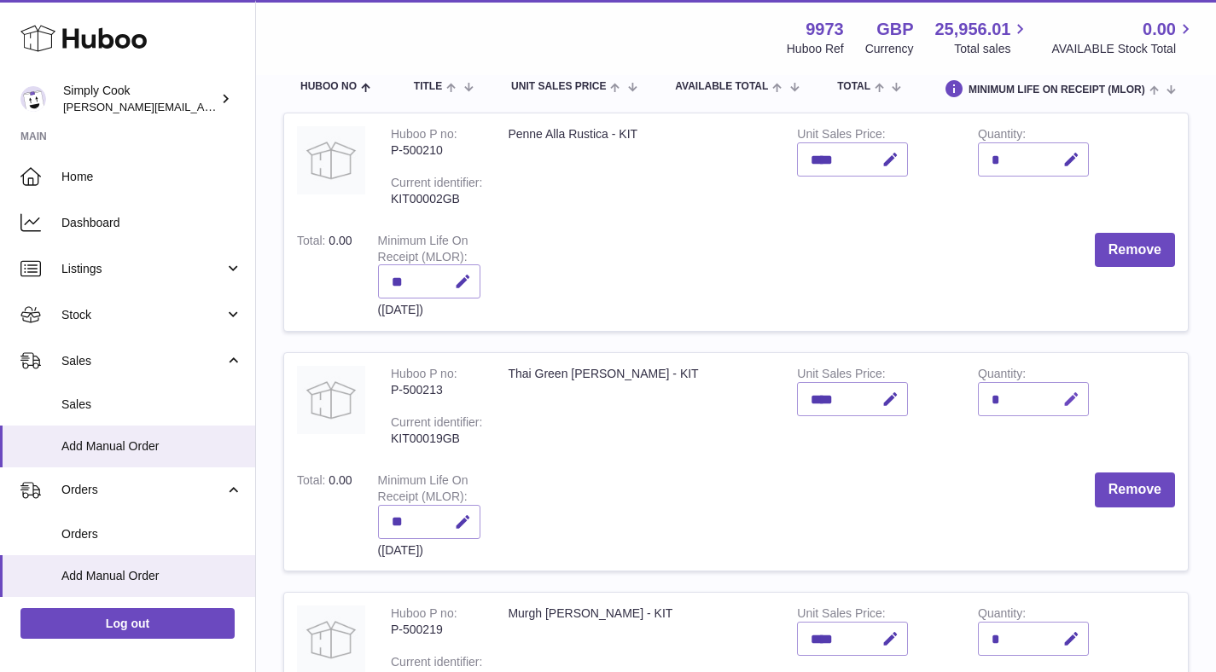
click at [1069, 403] on icon "button" at bounding box center [1071, 400] width 18 height 18
type input "*"
click at [1070, 399] on icon "submit" at bounding box center [1071, 399] width 15 height 15
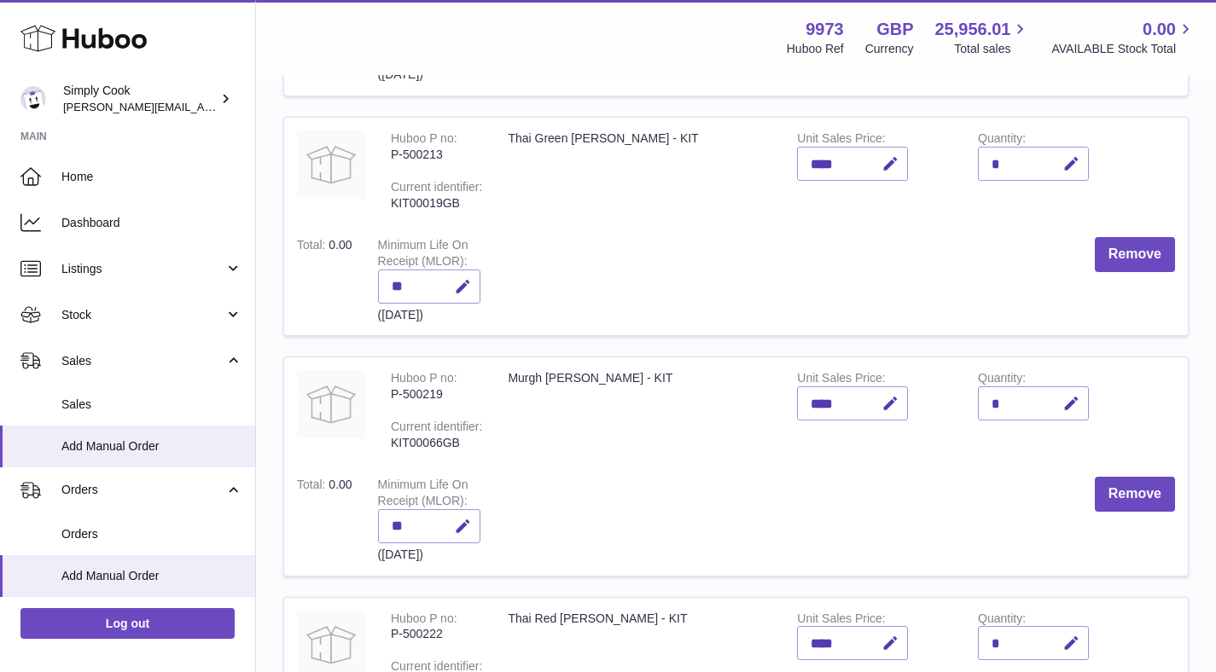
scroll to position [435, 0]
click at [1064, 402] on icon "button" at bounding box center [1071, 401] width 18 height 18
type input "*"
click at [1073, 398] on icon "submit" at bounding box center [1071, 400] width 15 height 15
click at [1026, 406] on div "*" at bounding box center [1033, 401] width 111 height 34
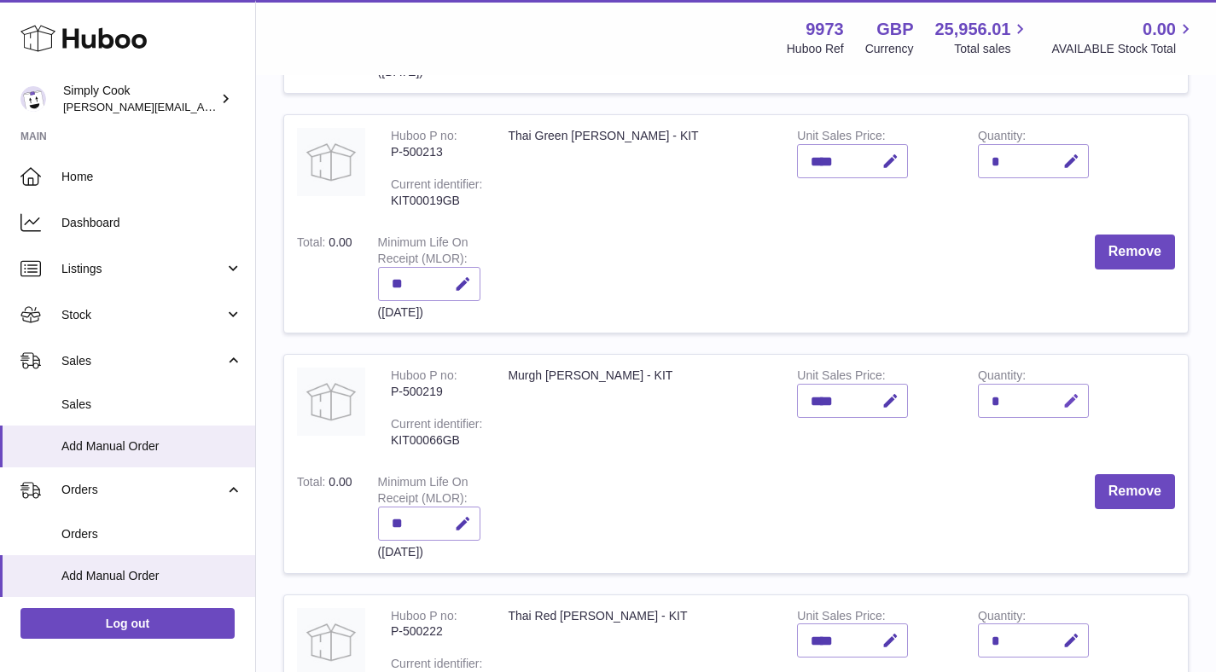
click at [1086, 402] on button "button" at bounding box center [1069, 401] width 40 height 35
type input "*"
click at [1070, 404] on icon "submit" at bounding box center [1071, 400] width 15 height 15
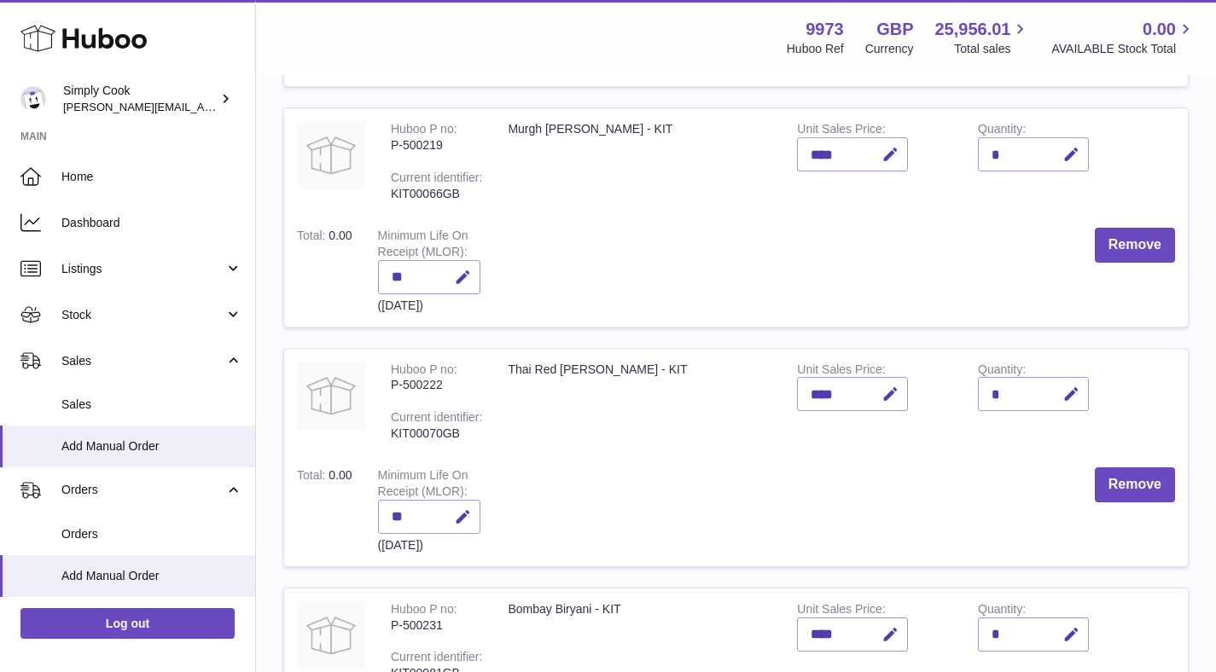
scroll to position [698, 0]
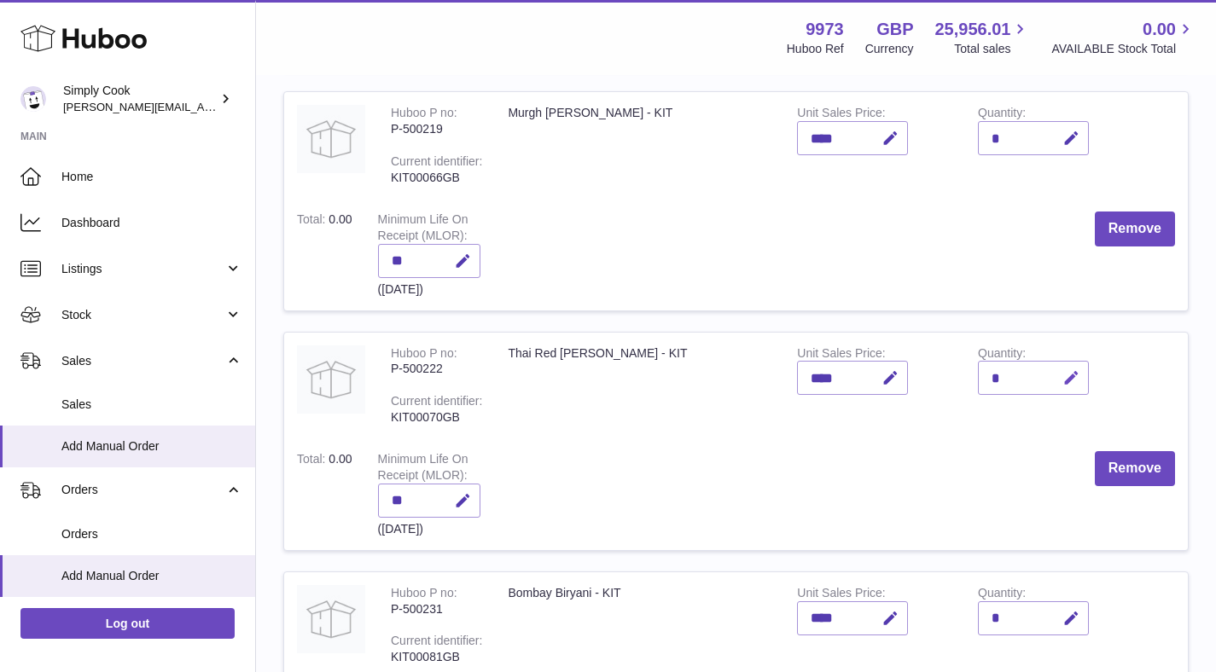
click at [1067, 379] on icon "button" at bounding box center [1071, 378] width 18 height 18
type input "*"
click at [1076, 376] on icon "submit" at bounding box center [1071, 377] width 15 height 15
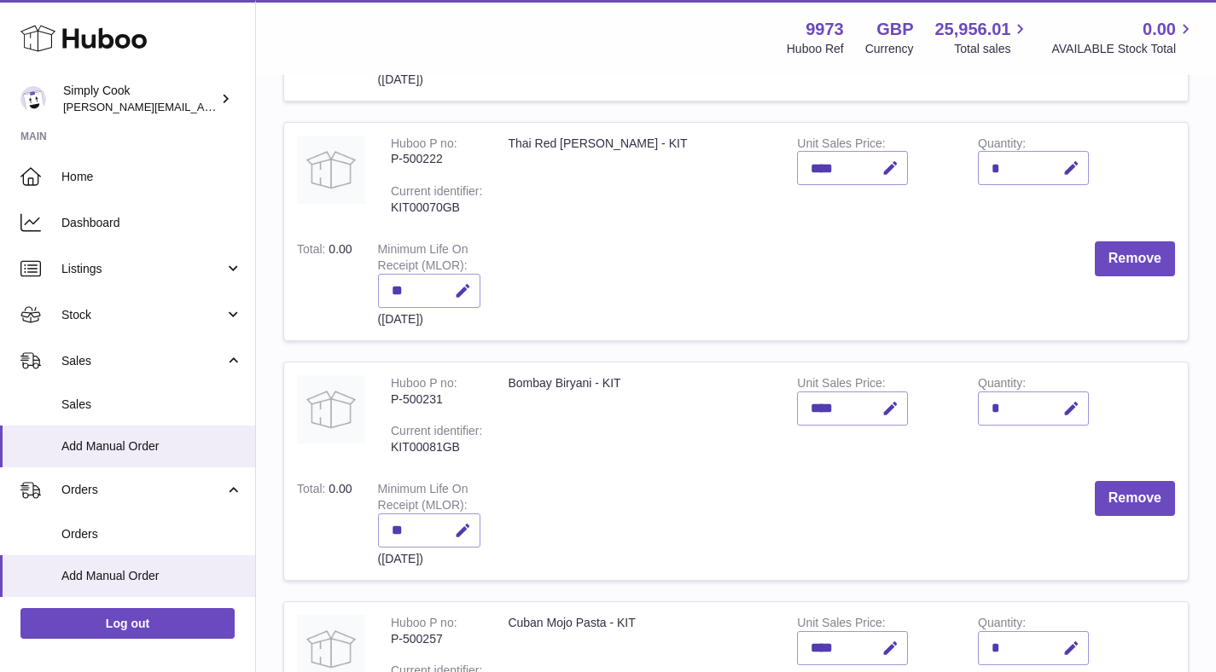
scroll to position [910, 0]
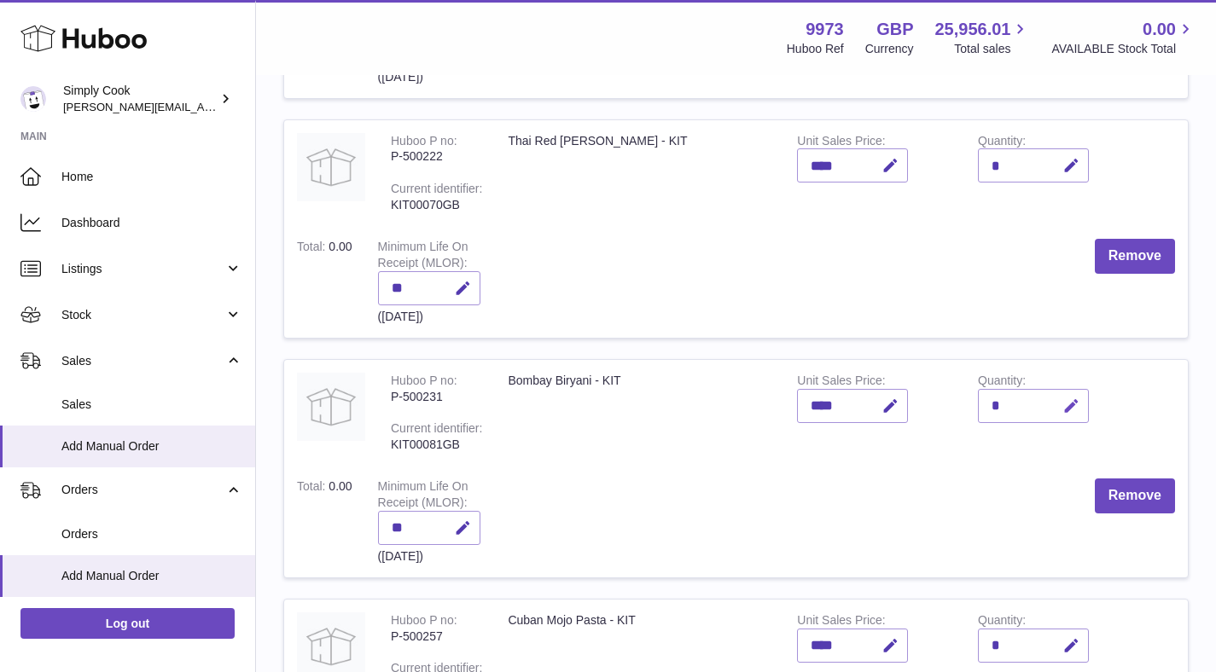
click at [1070, 411] on icon "button" at bounding box center [1071, 407] width 18 height 18
type input "*"
click at [1070, 408] on icon "submit" at bounding box center [1071, 405] width 15 height 15
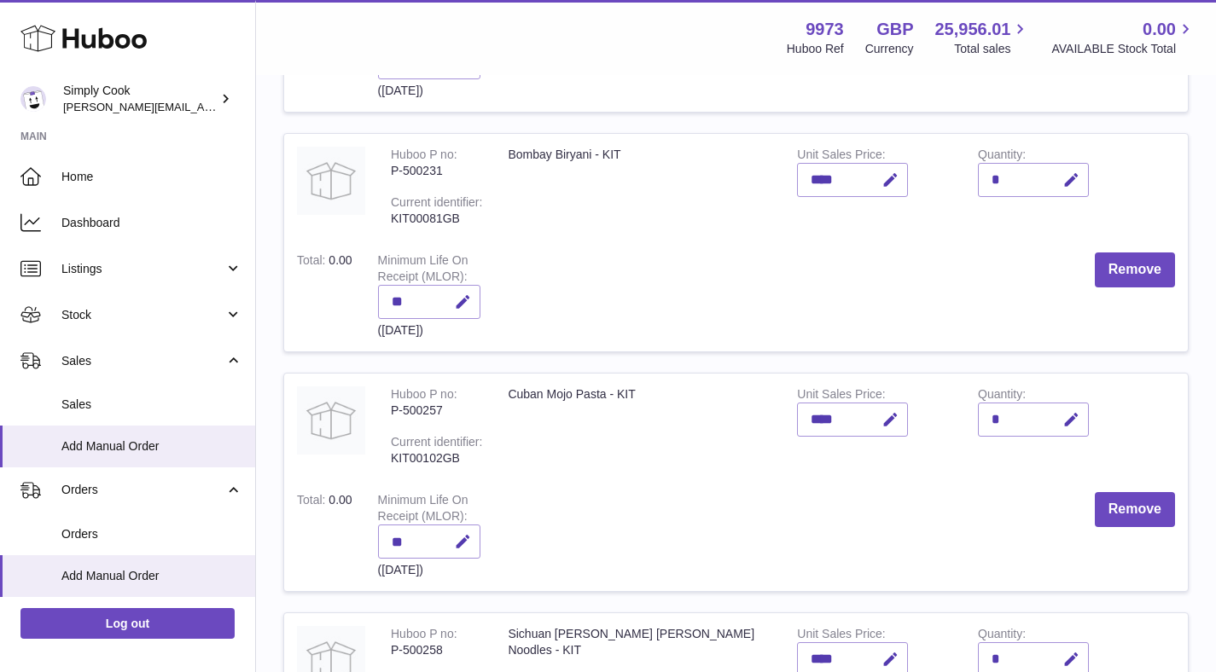
scroll to position [1161, 0]
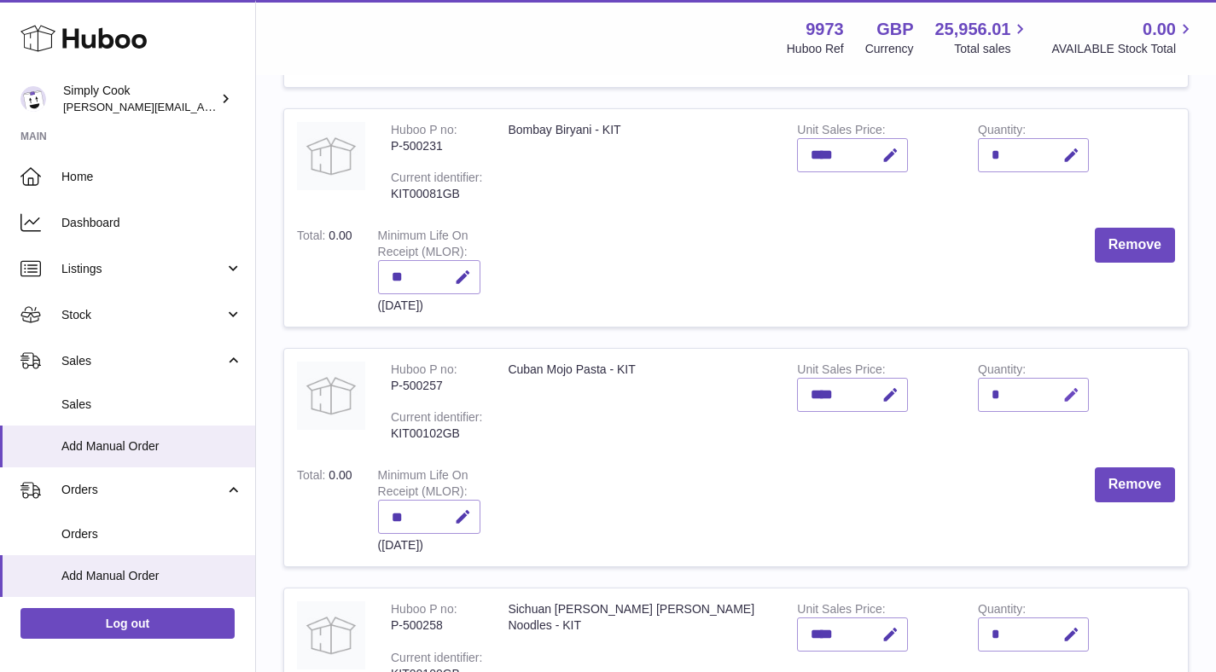
click at [1071, 395] on icon "button" at bounding box center [1071, 396] width 18 height 18
type input "*"
click at [1070, 395] on icon "submit" at bounding box center [1071, 394] width 15 height 15
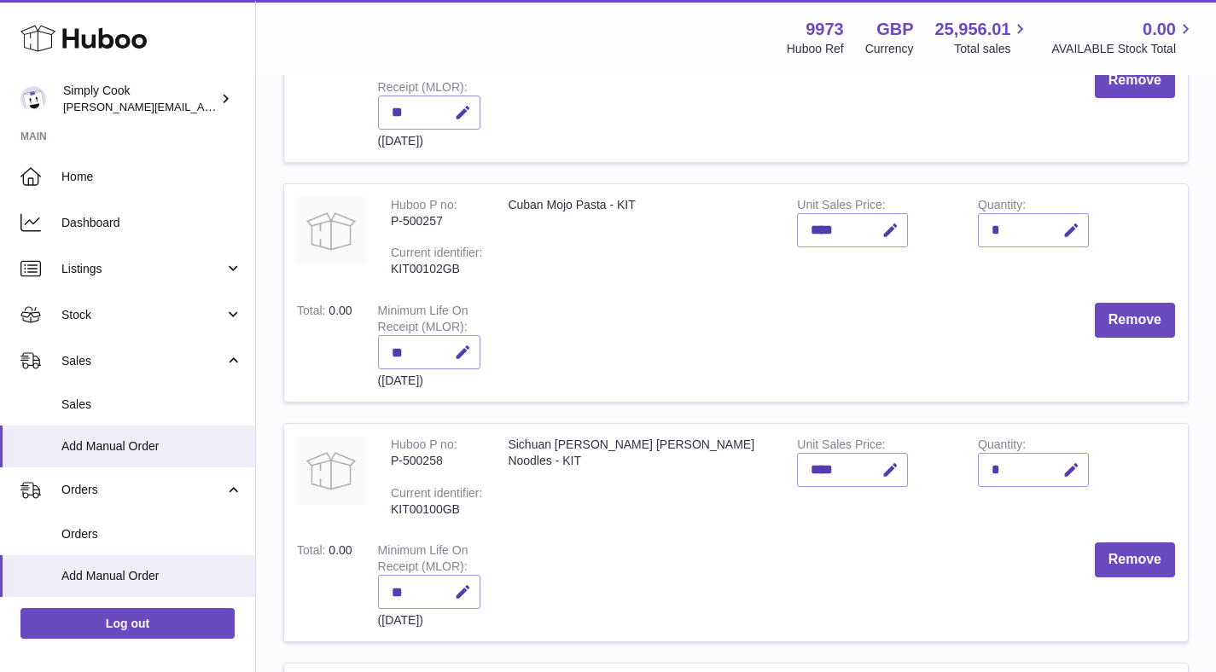
scroll to position [1335, 0]
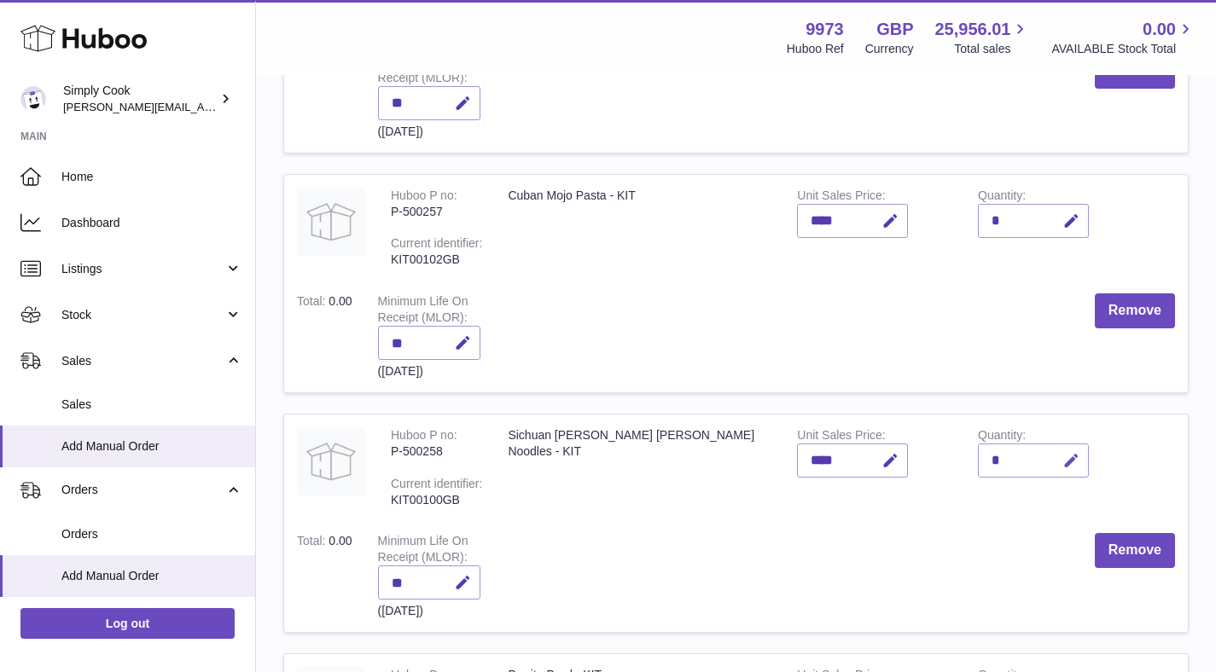
click at [1072, 467] on icon "button" at bounding box center [1071, 461] width 18 height 18
type input "*"
click at [1078, 462] on icon "submit" at bounding box center [1071, 460] width 15 height 15
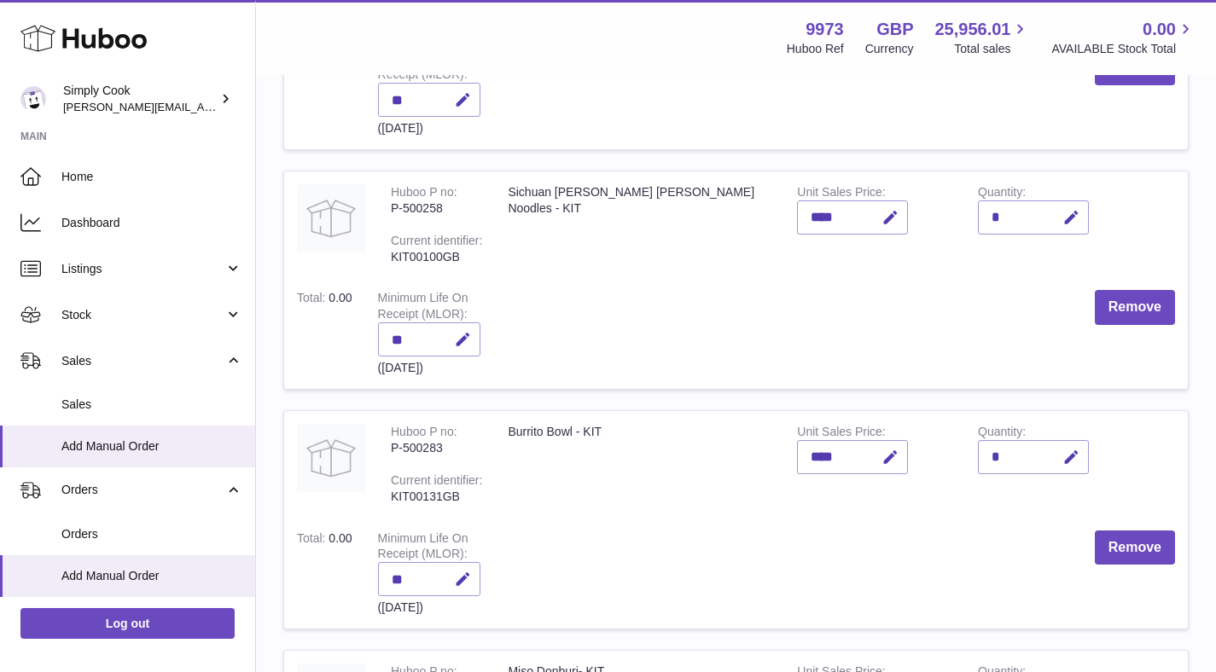
scroll to position [1582, 0]
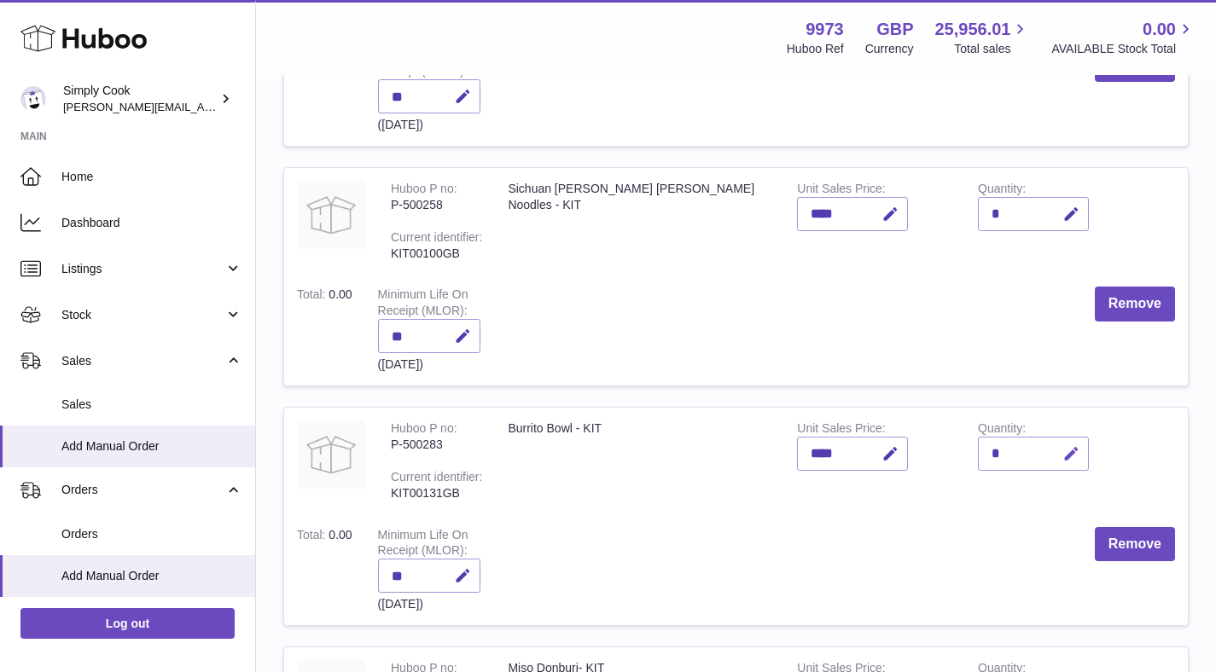
click at [1065, 452] on icon "button" at bounding box center [1071, 454] width 18 height 18
click at [1087, 452] on input "*" at bounding box center [1033, 454] width 111 height 34
type input "*"
click at [1079, 458] on button "submit" at bounding box center [1069, 453] width 32 height 27
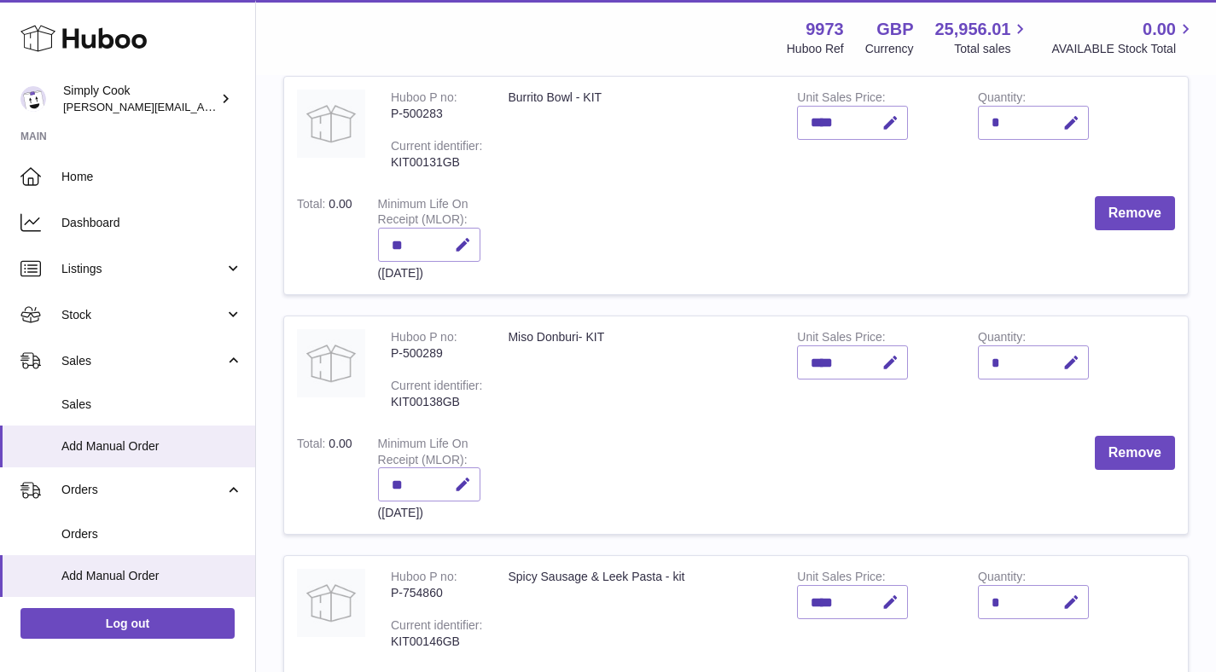
scroll to position [1919, 0]
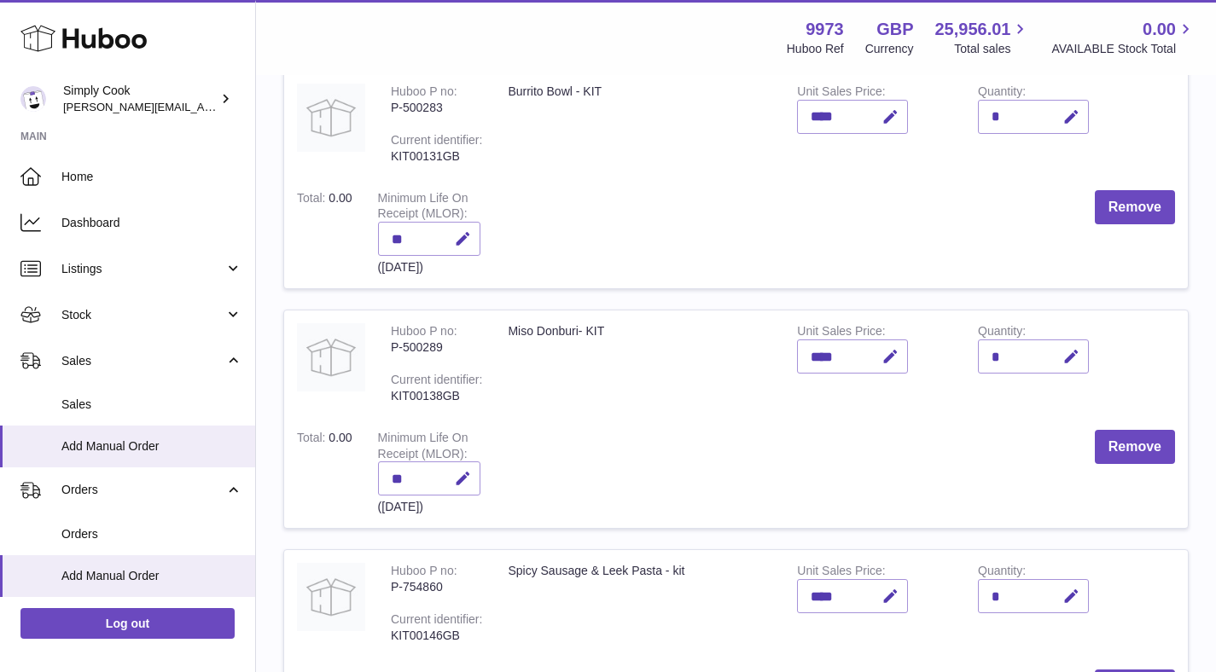
click at [1075, 375] on td "Quantity *" at bounding box center [1055, 364] width 181 height 106
click at [1073, 367] on button "button" at bounding box center [1069, 357] width 40 height 35
type input "*"
click at [1079, 353] on button "submit" at bounding box center [1069, 356] width 32 height 27
click at [1073, 598] on icon "button" at bounding box center [1071, 597] width 18 height 18
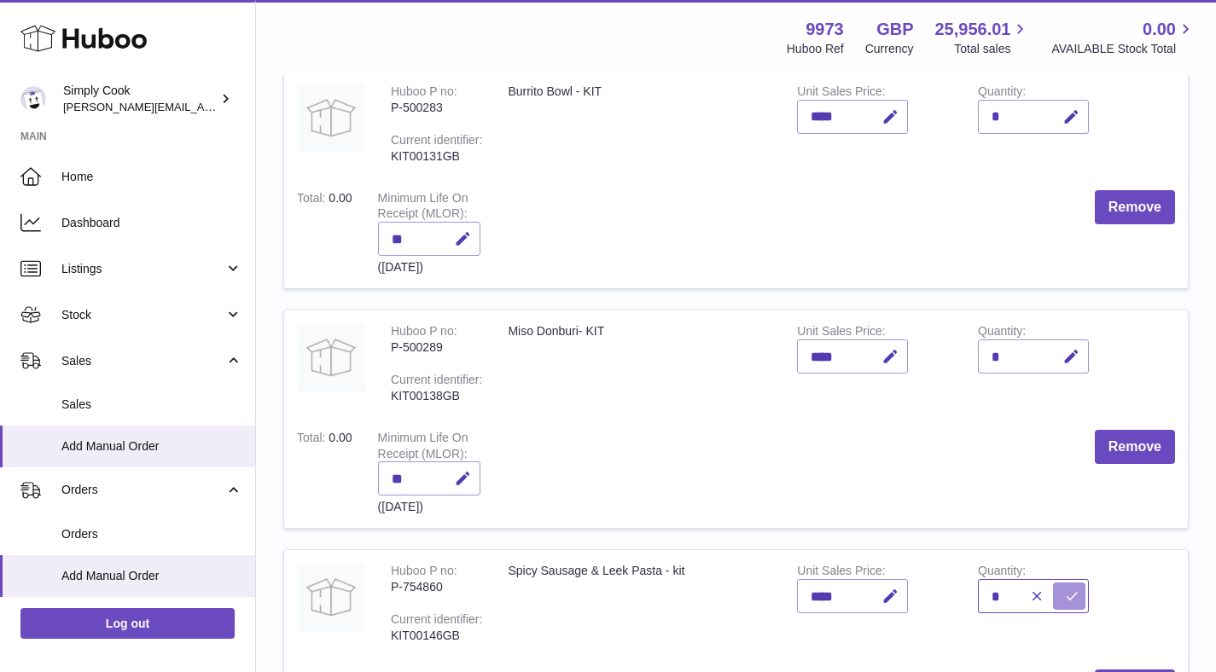
type input "*"
click at [1069, 596] on icon "submit" at bounding box center [1071, 596] width 15 height 15
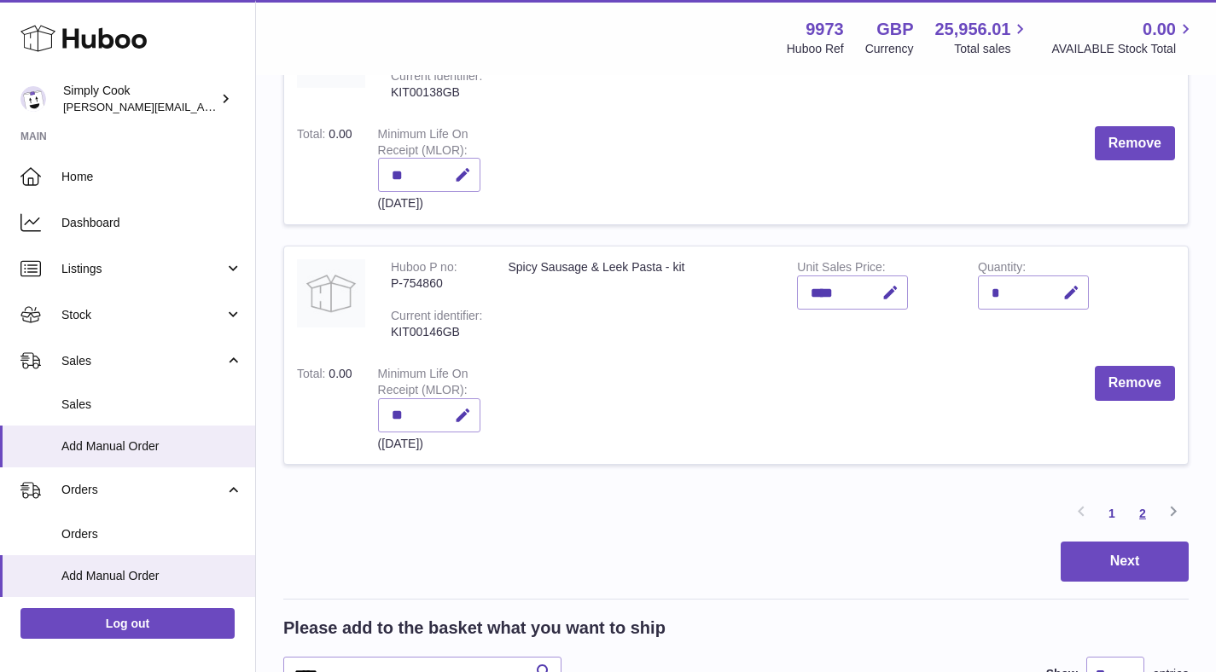
click at [1148, 515] on link "2" at bounding box center [1142, 513] width 31 height 31
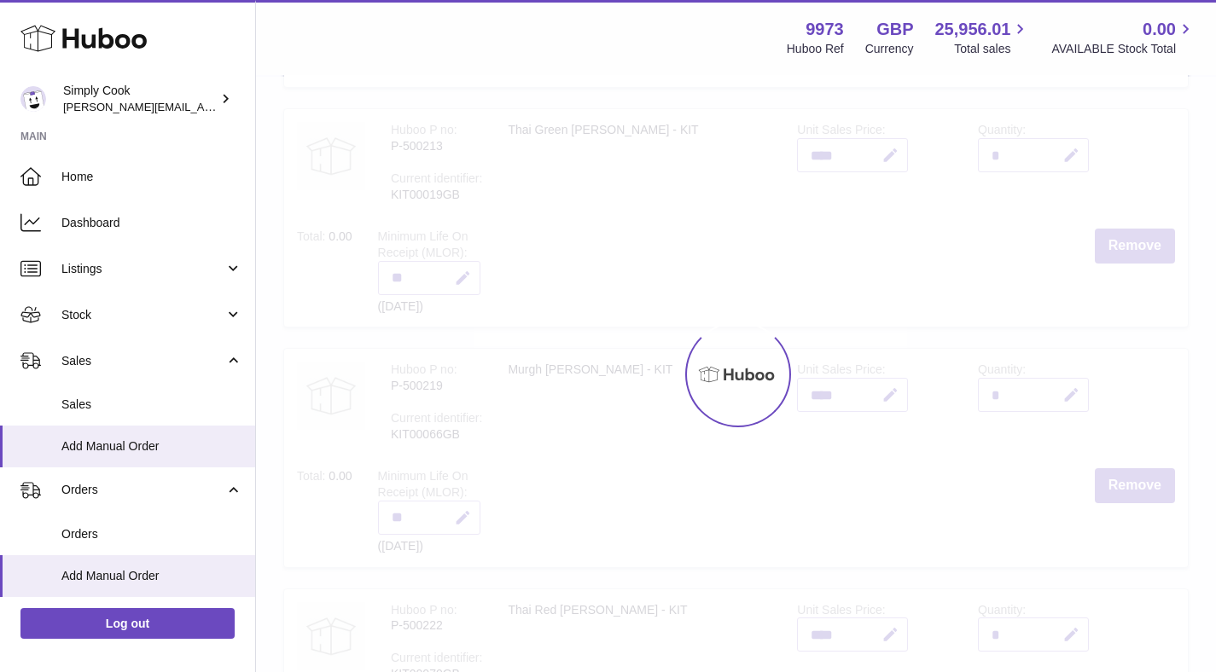
scroll to position [77, 0]
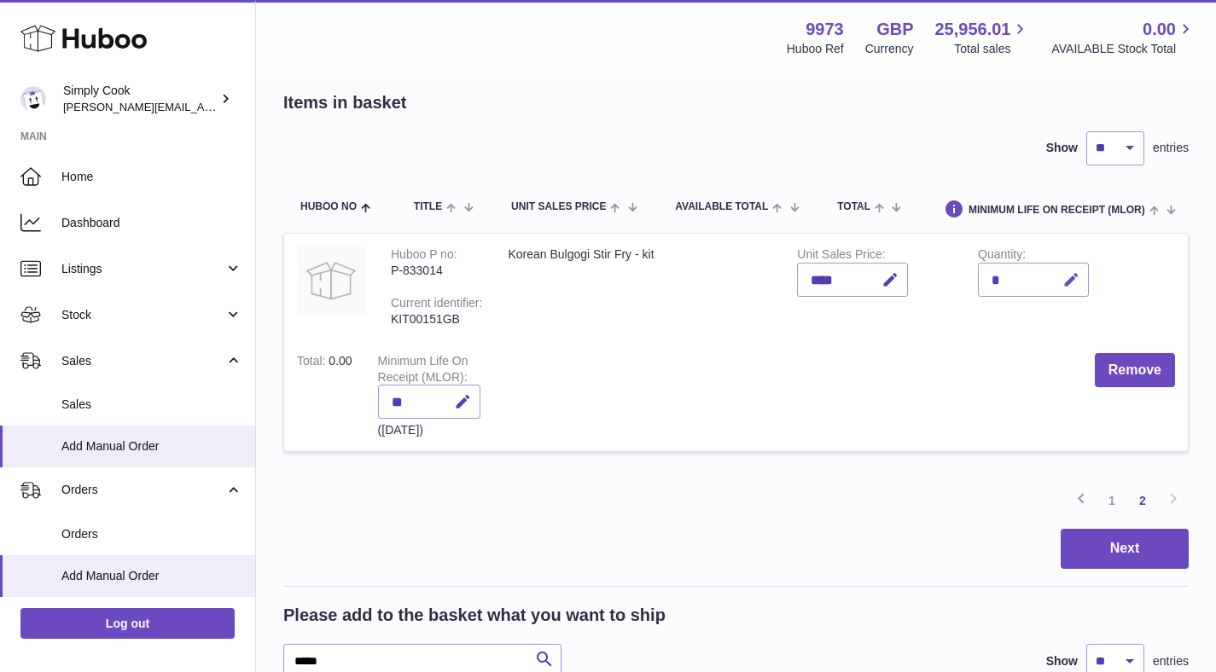
click at [1070, 284] on icon "button" at bounding box center [1071, 280] width 18 height 18
type input "*"
click at [1064, 282] on icon "submit" at bounding box center [1071, 279] width 15 height 15
click at [1130, 559] on button "Next" at bounding box center [1125, 549] width 128 height 40
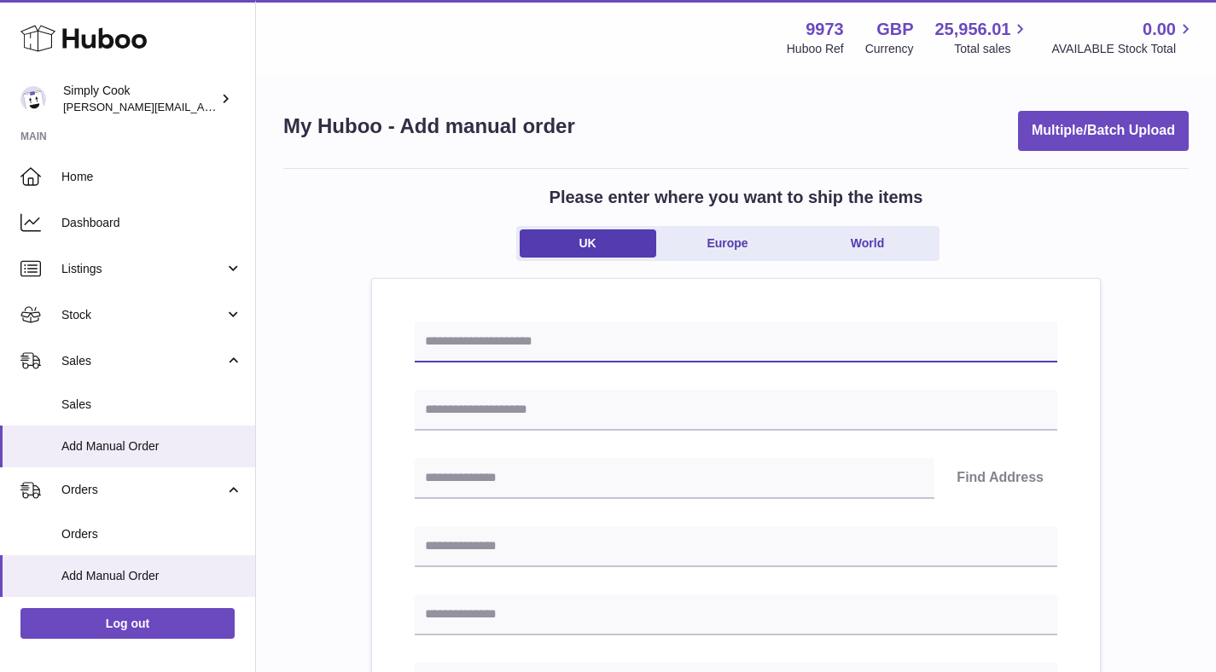
click at [666, 346] on input "text" at bounding box center [736, 342] width 643 height 41
type input "**********"
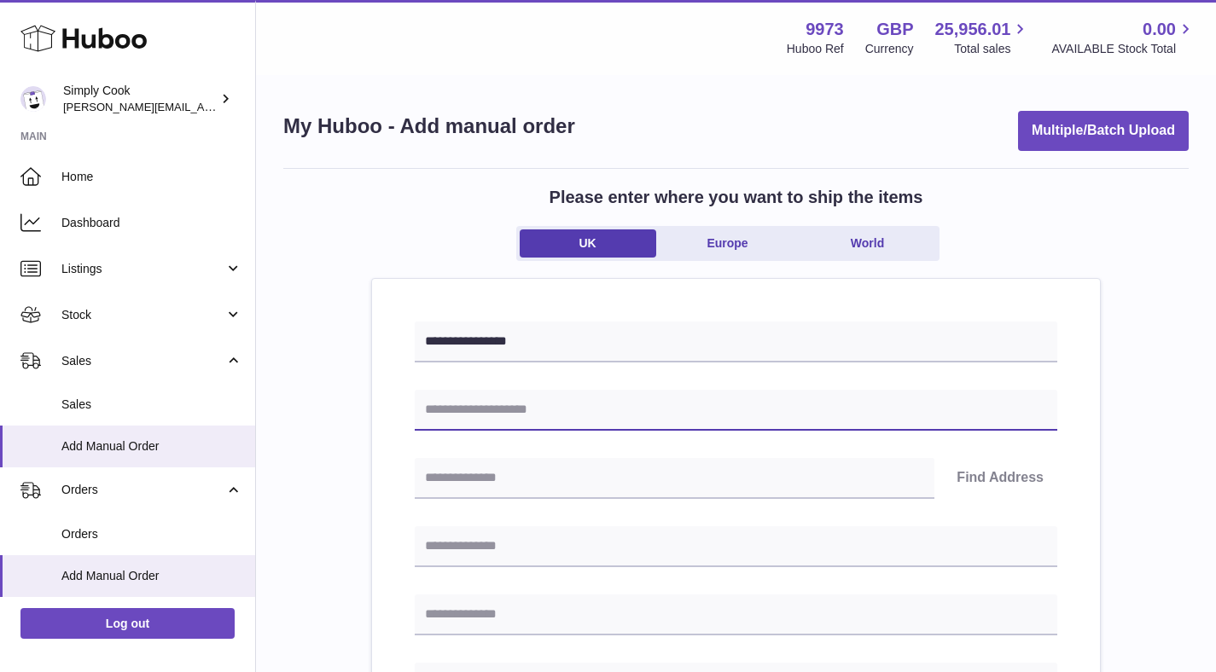
click at [526, 412] on input "text" at bounding box center [736, 410] width 643 height 41
type input "**********"
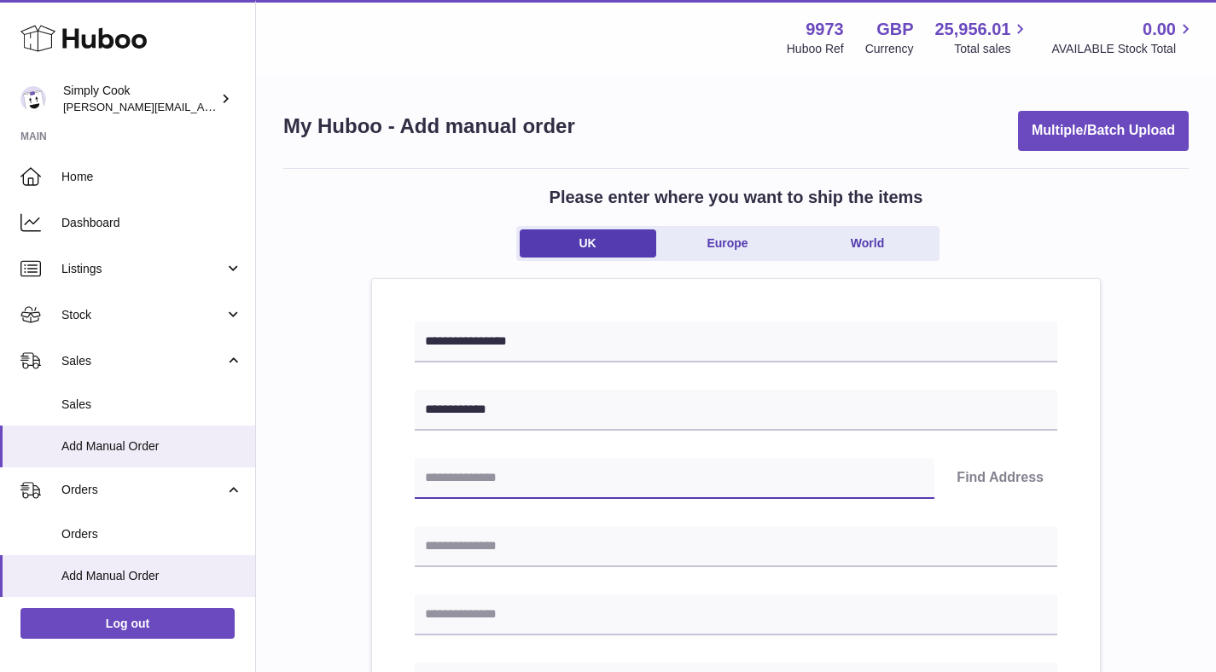
click at [504, 481] on input "text" at bounding box center [675, 478] width 520 height 41
type input "********"
click at [1026, 473] on button "Find Address" at bounding box center [1000, 478] width 114 height 41
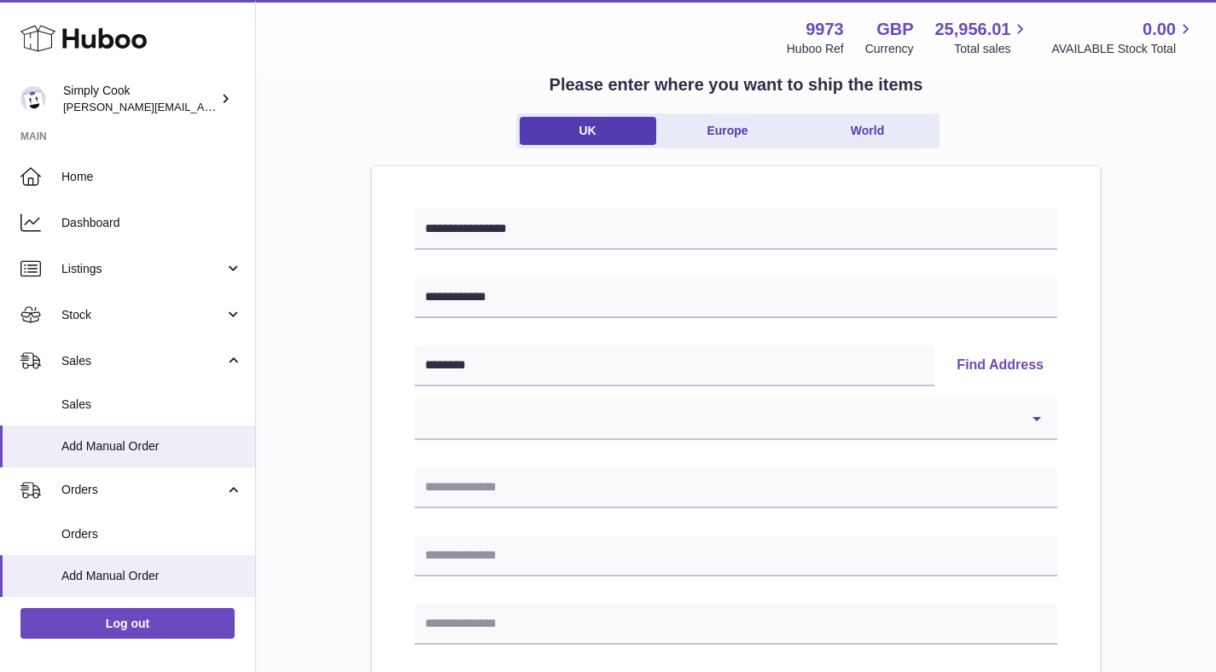
scroll to position [189, 0]
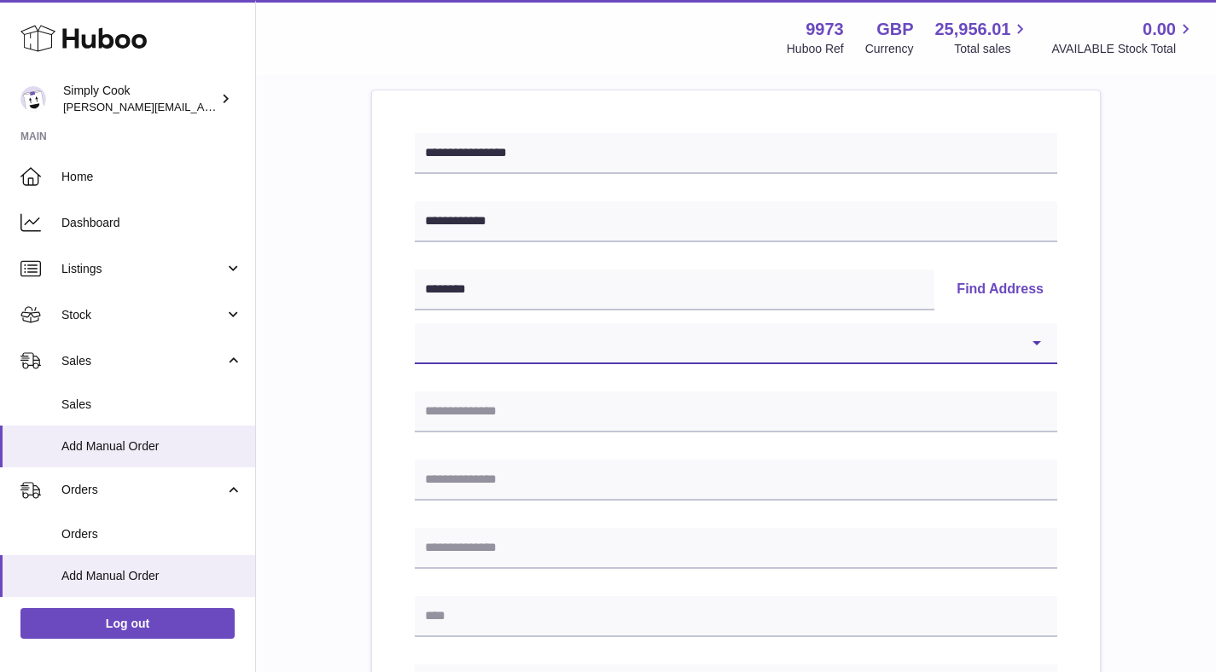
click at [940, 339] on select "**********" at bounding box center [736, 343] width 643 height 41
select select "**"
type input "**********"
type input "******"
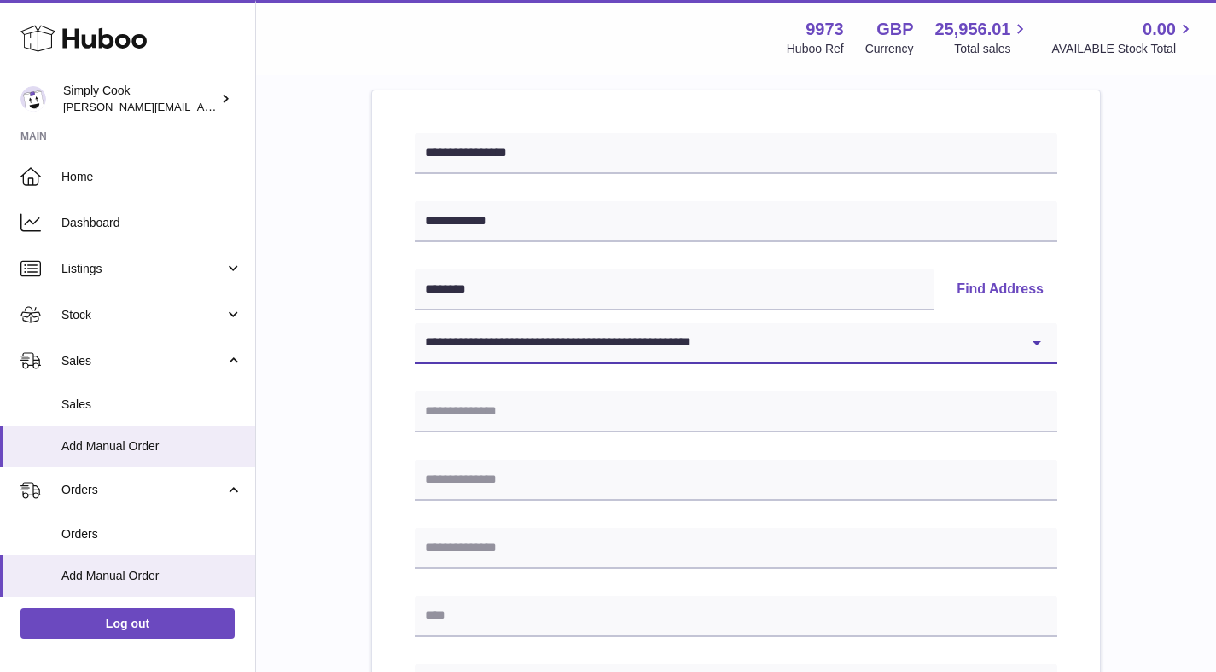
type input "********"
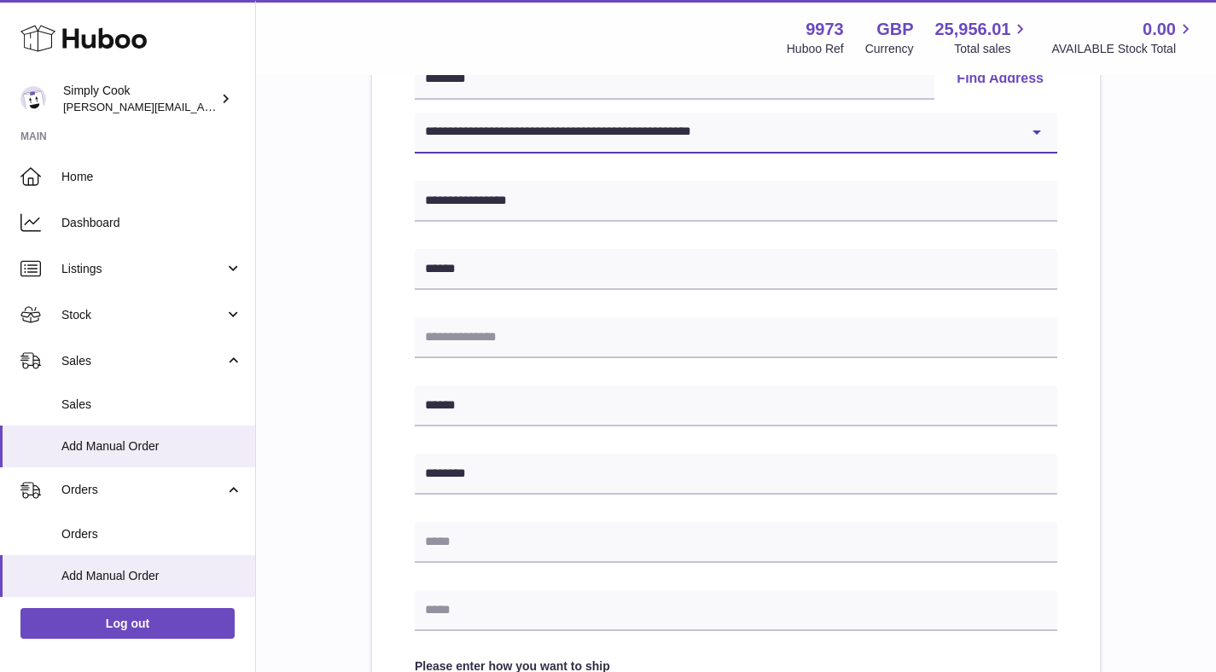
scroll to position [401, 0]
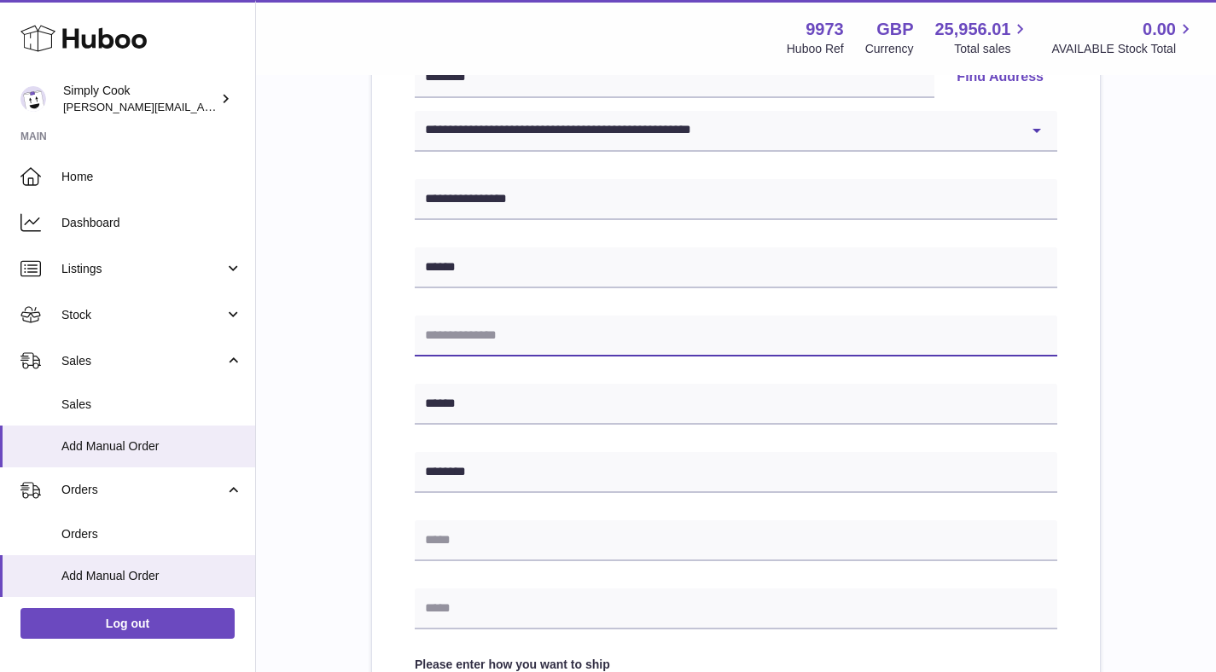
click at [537, 337] on input "text" at bounding box center [736, 336] width 643 height 41
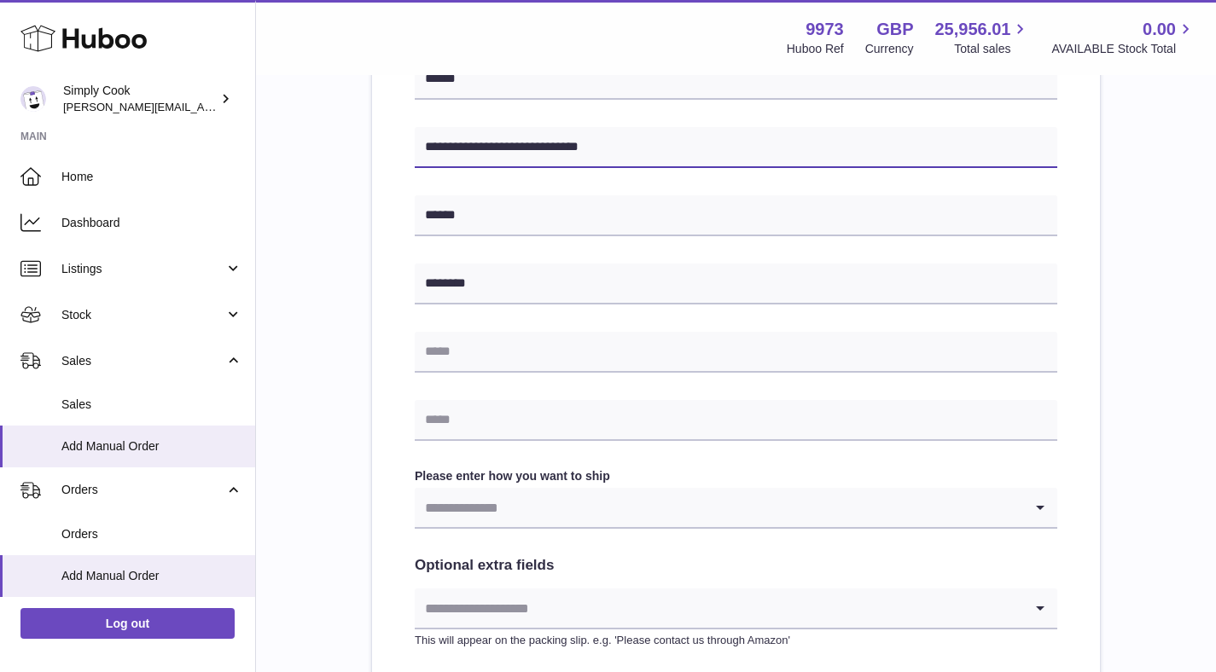
scroll to position [660, 0]
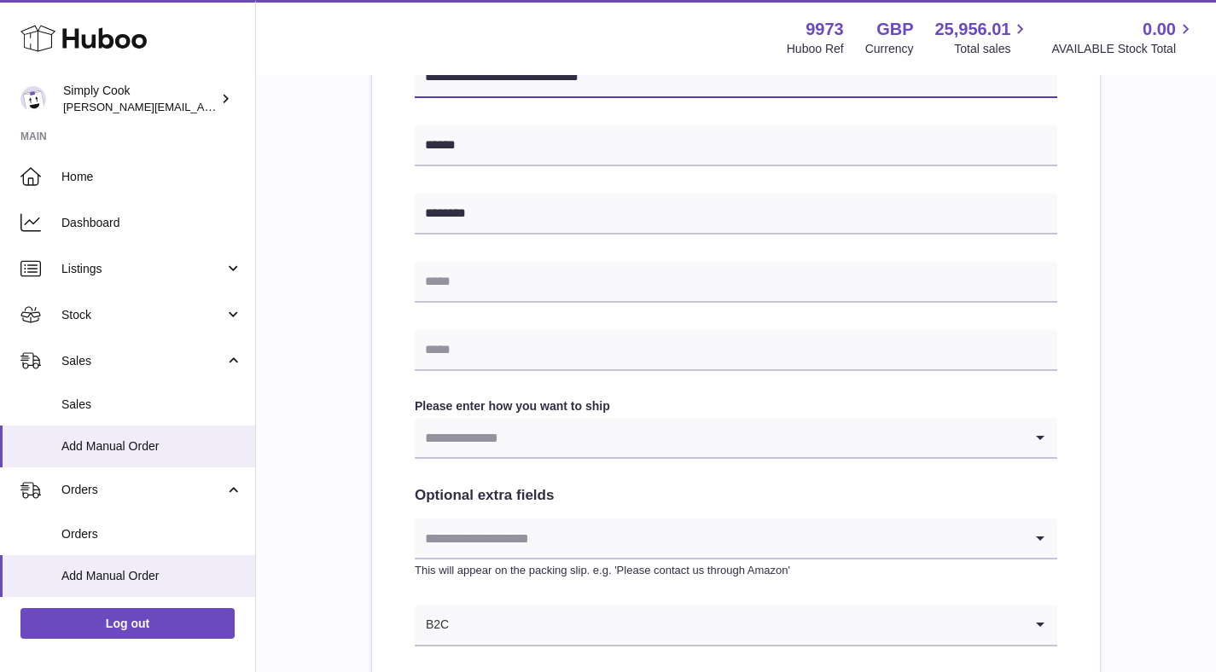
type input "**********"
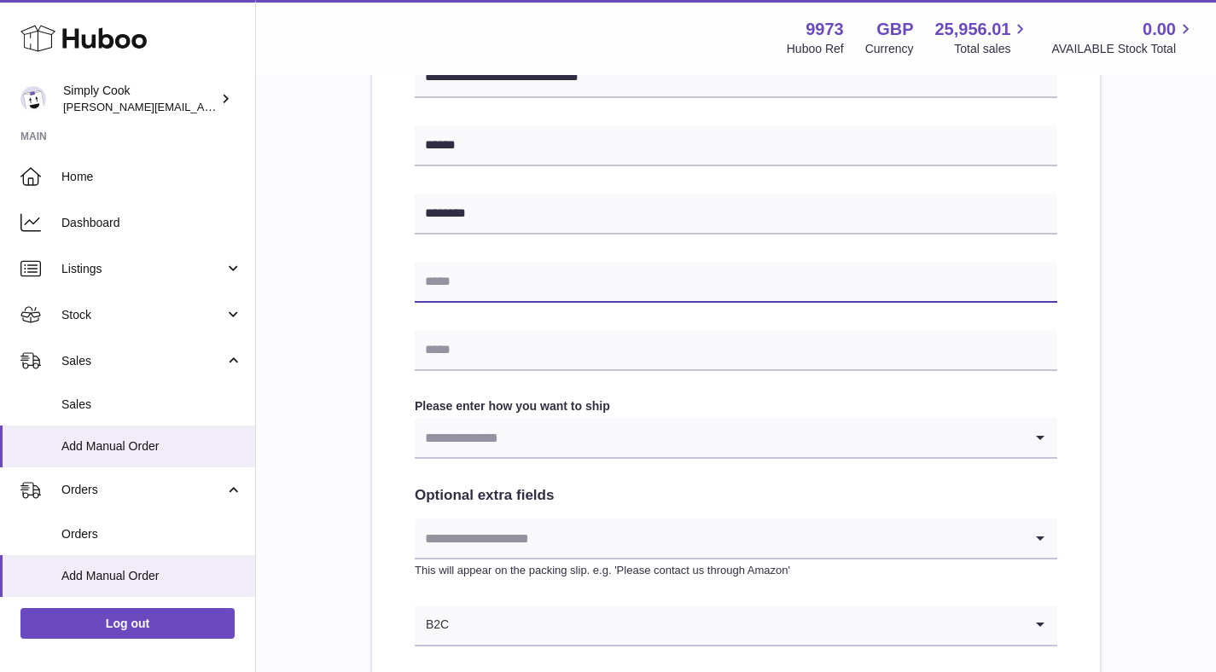
click at [507, 289] on input "text" at bounding box center [736, 282] width 643 height 41
type input "**********"
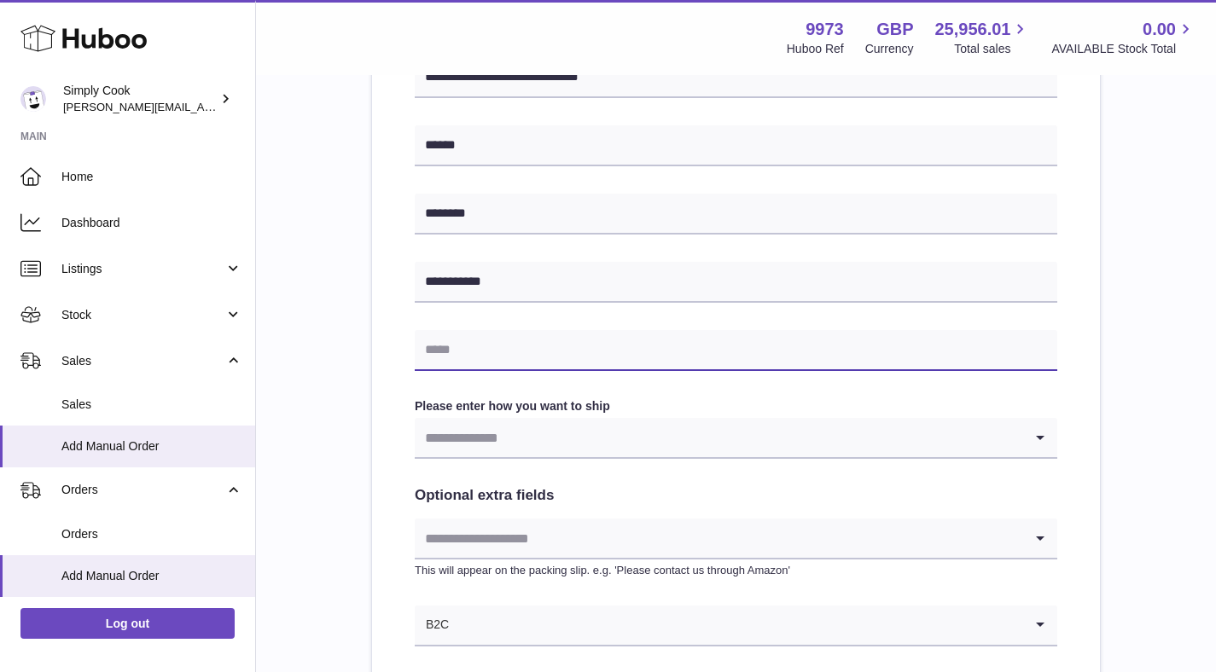
click at [497, 346] on input "text" at bounding box center [736, 350] width 643 height 41
type input "**********"
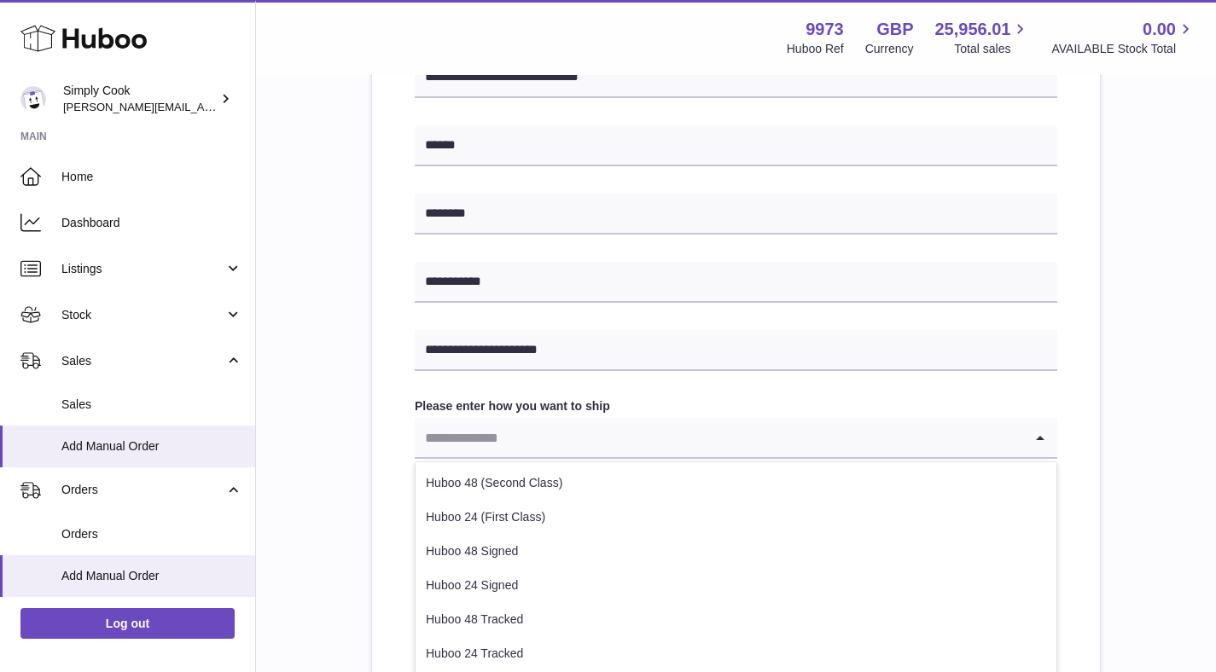
click at [497, 450] on input "Search for option" at bounding box center [719, 437] width 608 height 39
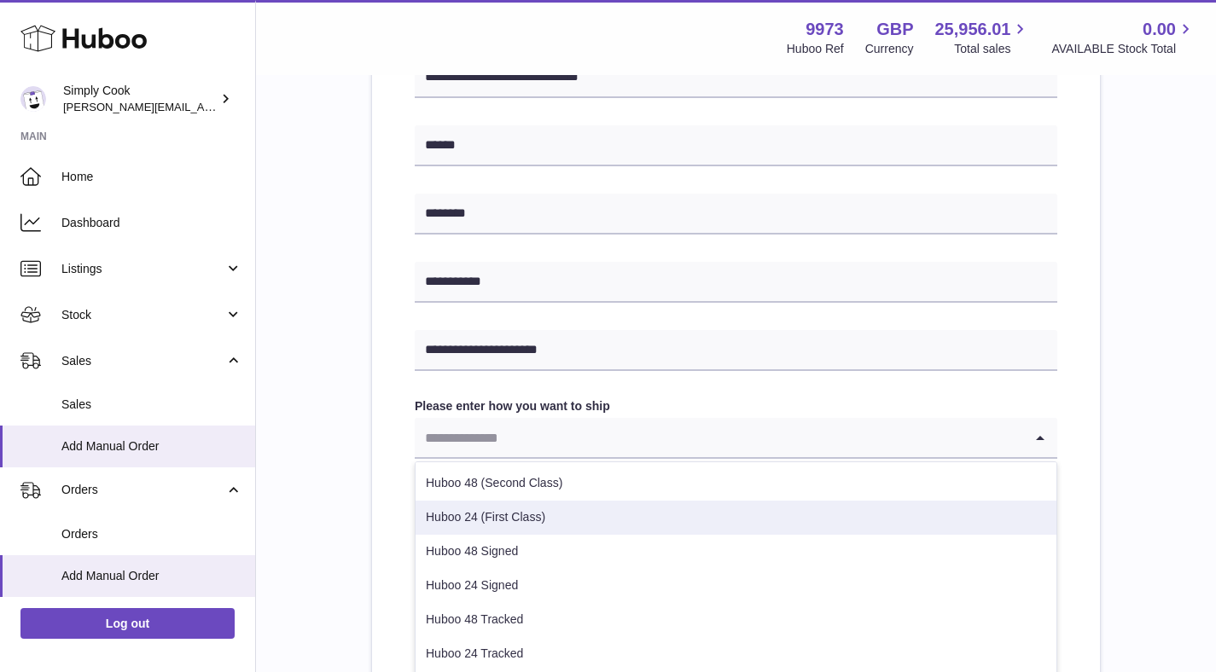
click at [513, 515] on li "Huboo 24 (First Class)" at bounding box center [736, 518] width 641 height 34
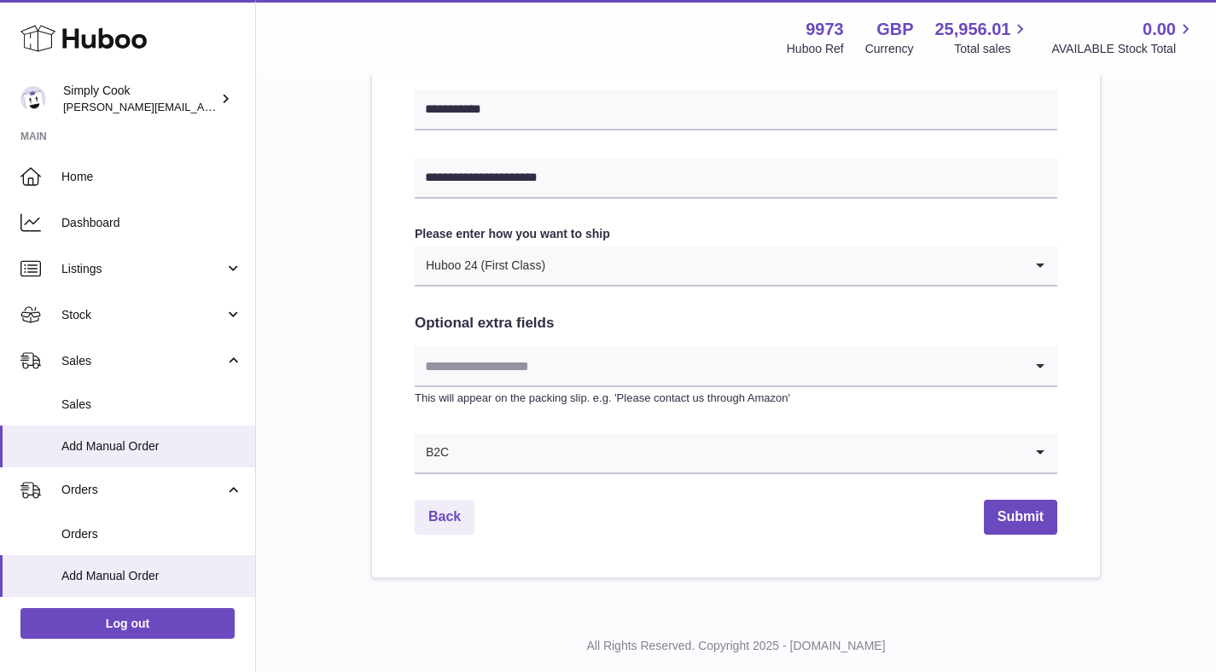
scroll to position [833, 0]
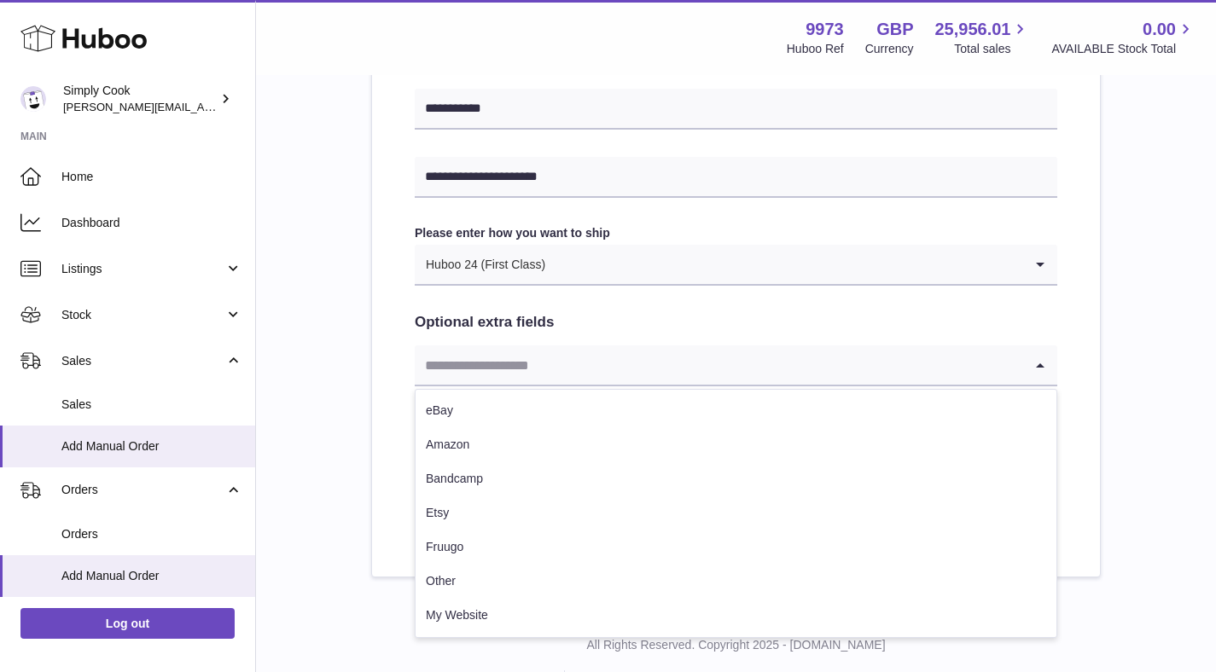
click at [572, 360] on input "Search for option" at bounding box center [719, 365] width 608 height 39
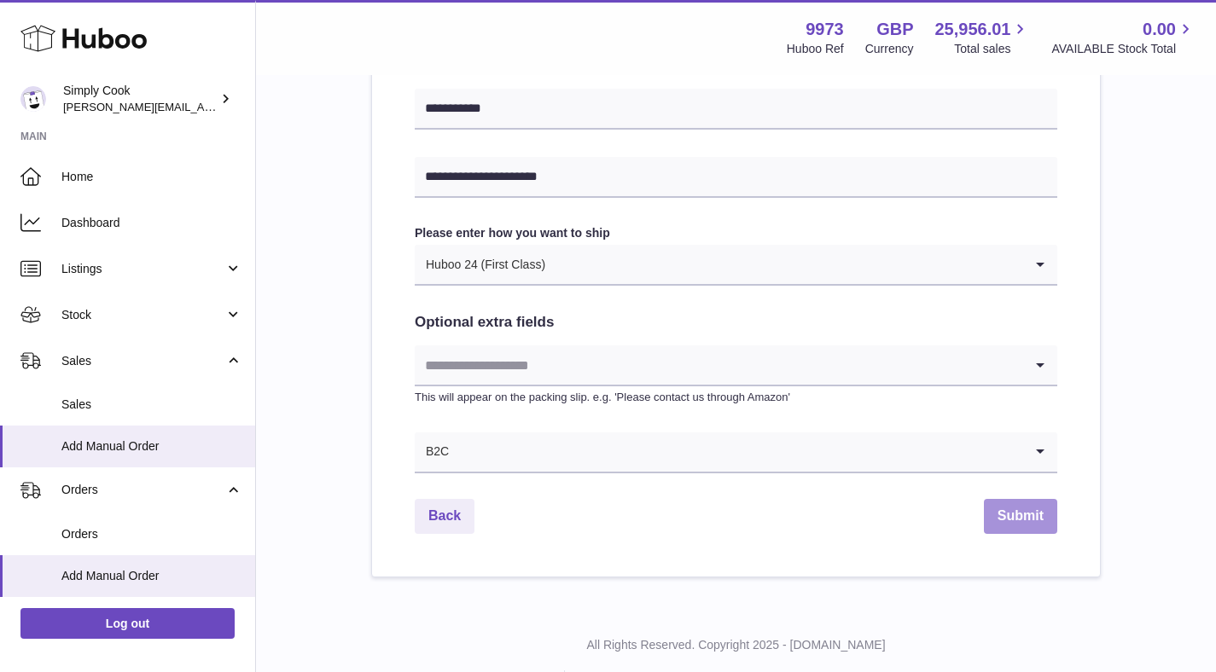
click at [1025, 511] on button "Submit" at bounding box center [1020, 516] width 73 height 35
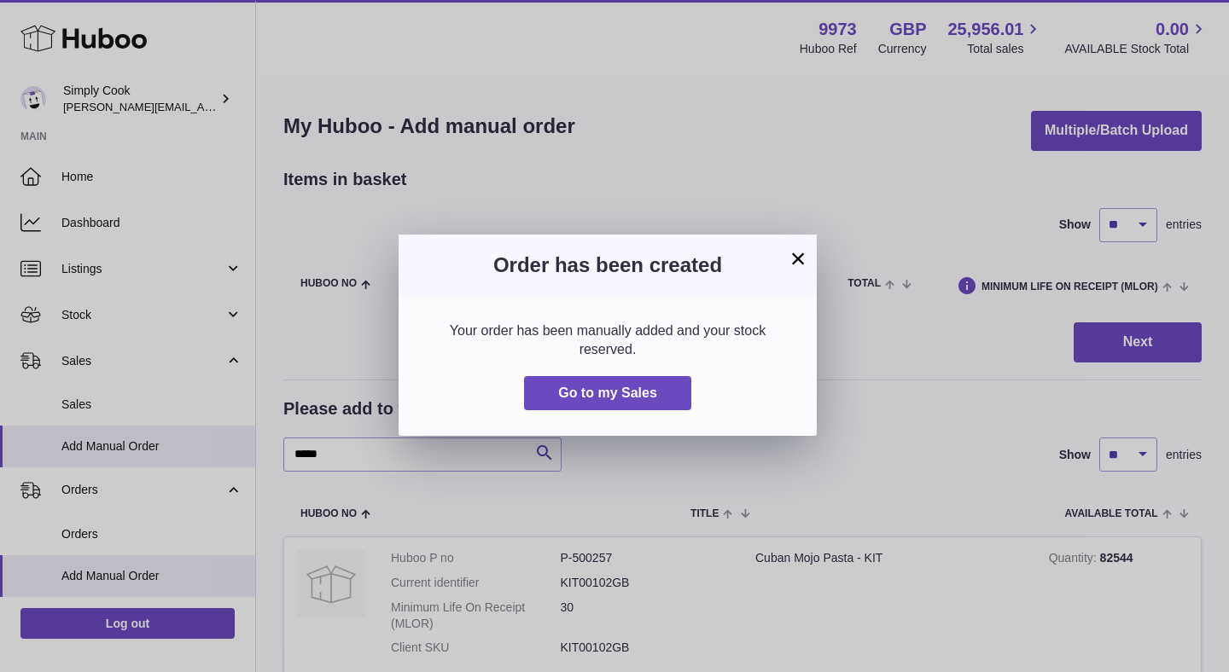
click at [784, 260] on h3 "Order has been created" at bounding box center [607, 265] width 367 height 27
click at [790, 255] on button "×" at bounding box center [798, 258] width 20 height 20
